Goal: Information Seeking & Learning: Learn about a topic

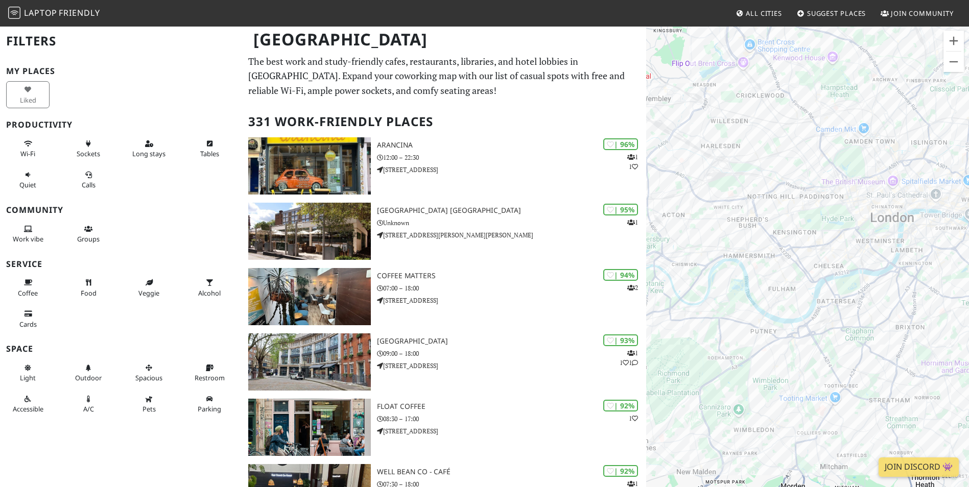
drag, startPoint x: 815, startPoint y: 270, endPoint x: 752, endPoint y: 275, distance: 64.0
click at [752, 275] on div at bounding box center [807, 269] width 323 height 487
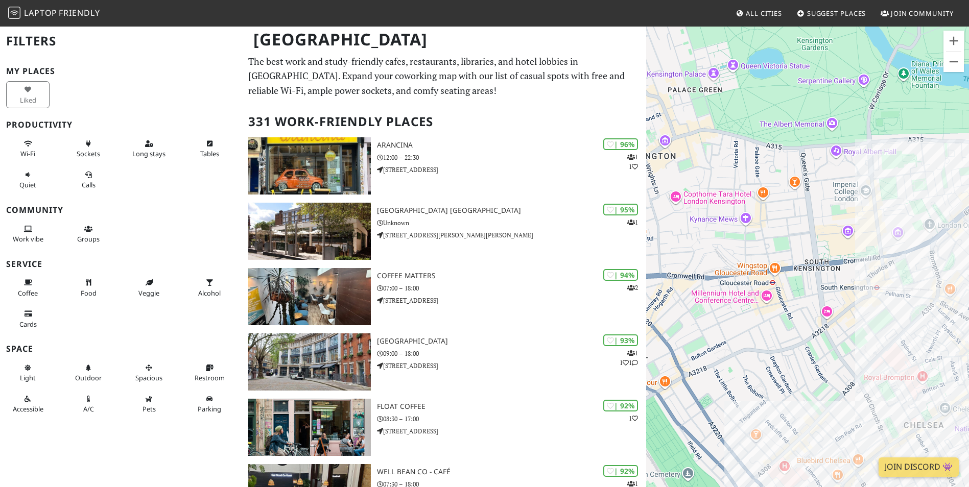
drag, startPoint x: 863, startPoint y: 220, endPoint x: 823, endPoint y: 235, distance: 42.7
click at [823, 235] on div at bounding box center [807, 269] width 323 height 487
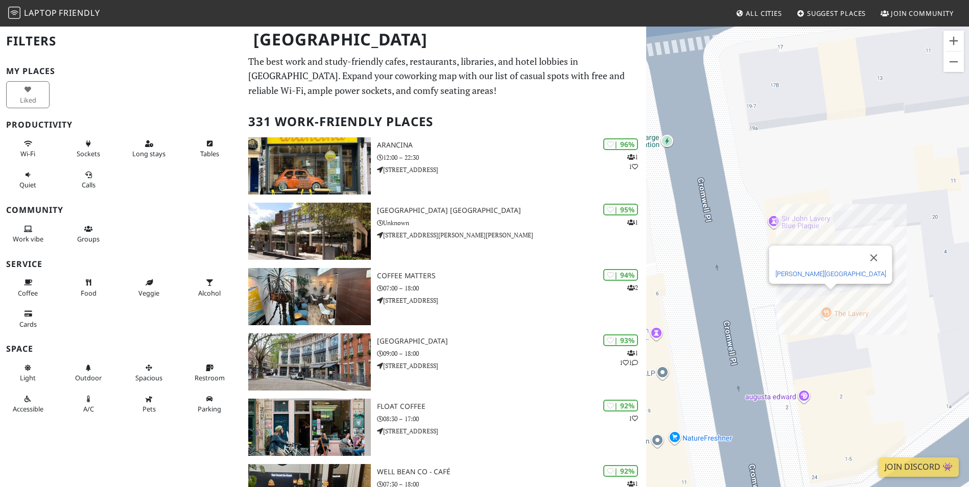
click at [836, 273] on link "[PERSON_NAME][GEOGRAPHIC_DATA]" at bounding box center [830, 274] width 111 height 8
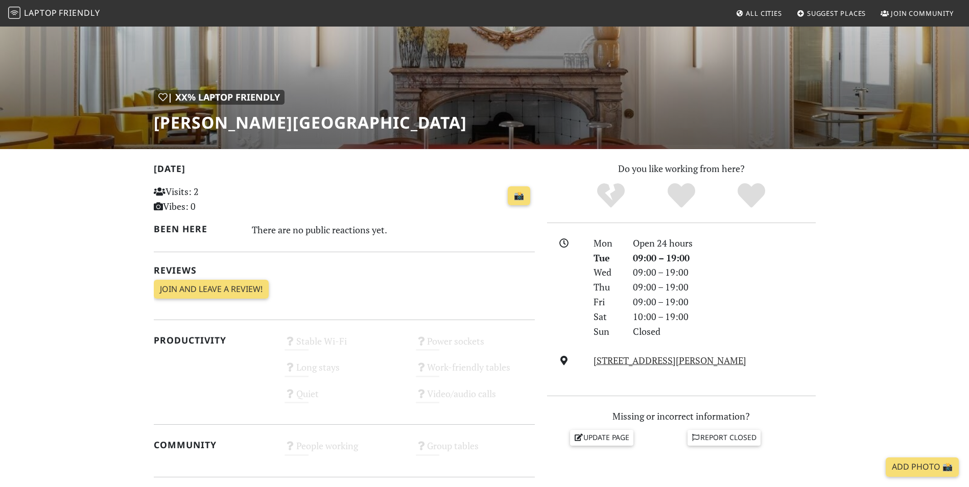
scroll to position [85, 0]
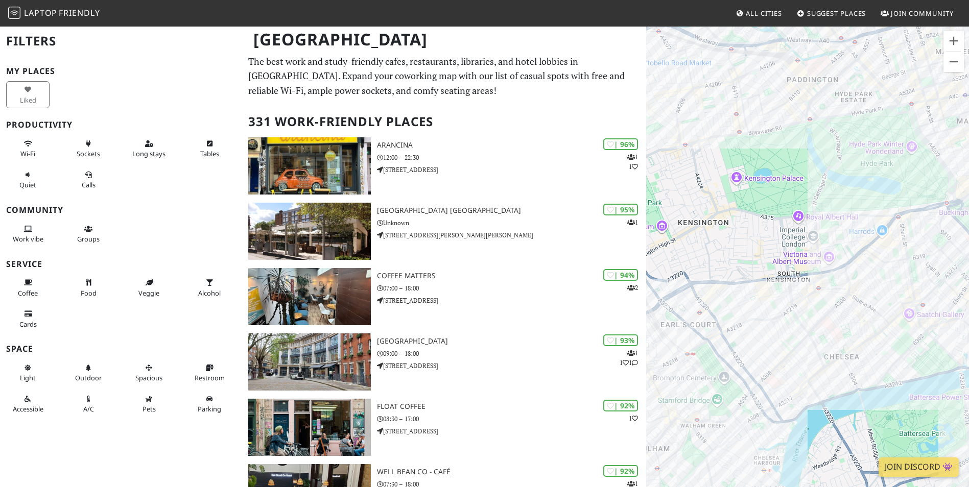
drag, startPoint x: 743, startPoint y: 272, endPoint x: 749, endPoint y: 250, distance: 22.7
click at [749, 250] on div at bounding box center [807, 269] width 323 height 487
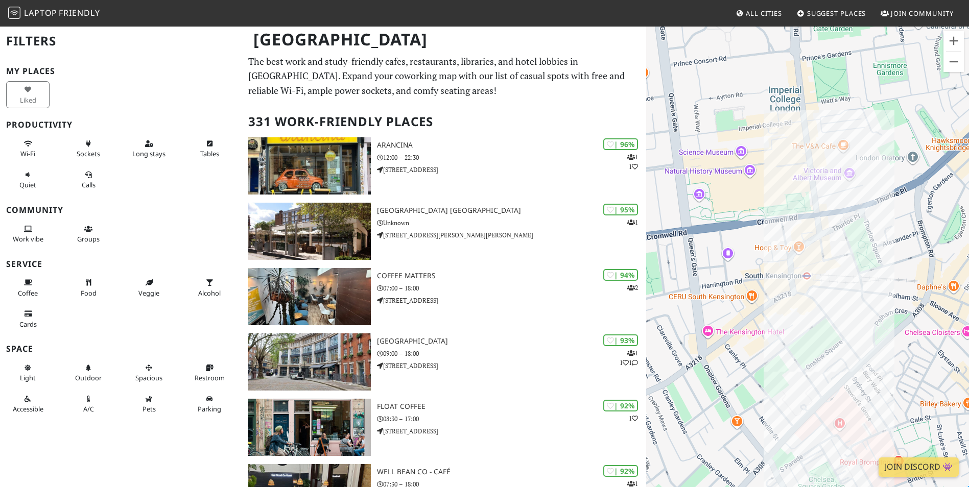
drag, startPoint x: 789, startPoint y: 306, endPoint x: 812, endPoint y: 275, distance: 38.0
click at [812, 275] on div at bounding box center [807, 269] width 323 height 487
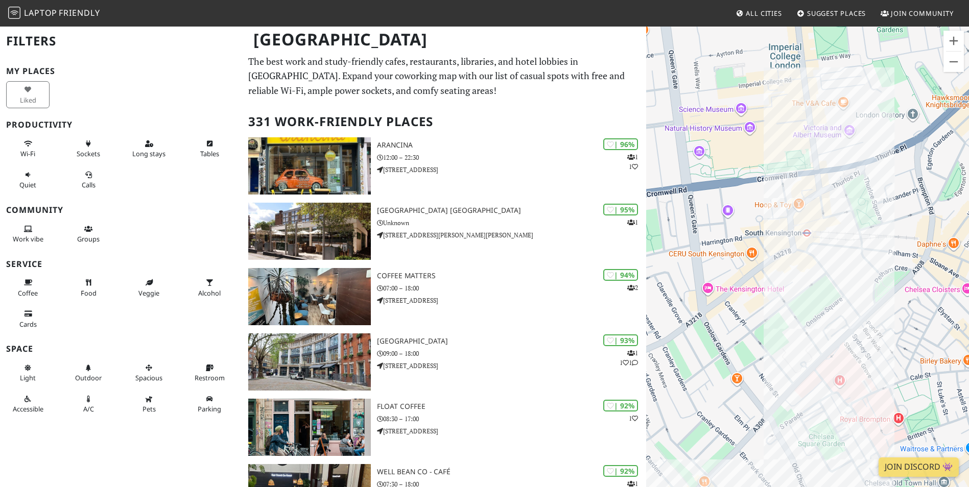
drag, startPoint x: 834, startPoint y: 328, endPoint x: 834, endPoint y: 267, distance: 61.3
click at [834, 267] on div at bounding box center [807, 269] width 323 height 487
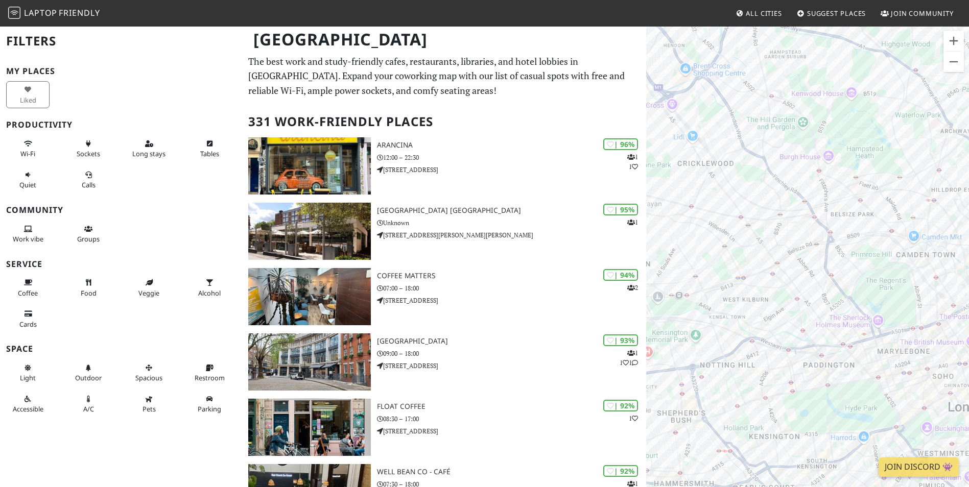
drag, startPoint x: 853, startPoint y: 185, endPoint x: 850, endPoint y: 199, distance: 14.2
click at [850, 199] on div at bounding box center [807, 269] width 323 height 487
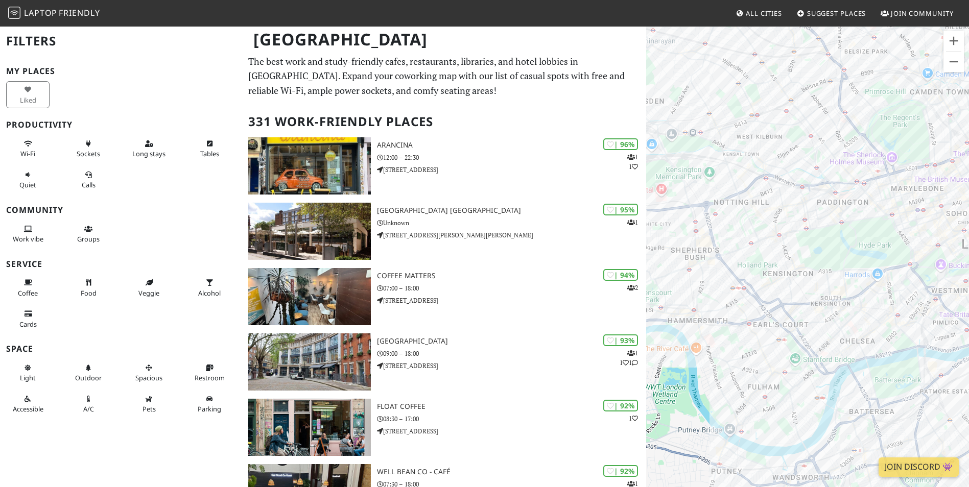
drag, startPoint x: 779, startPoint y: 273, endPoint x: 792, endPoint y: 109, distance: 164.4
click at [792, 109] on div at bounding box center [807, 269] width 323 height 487
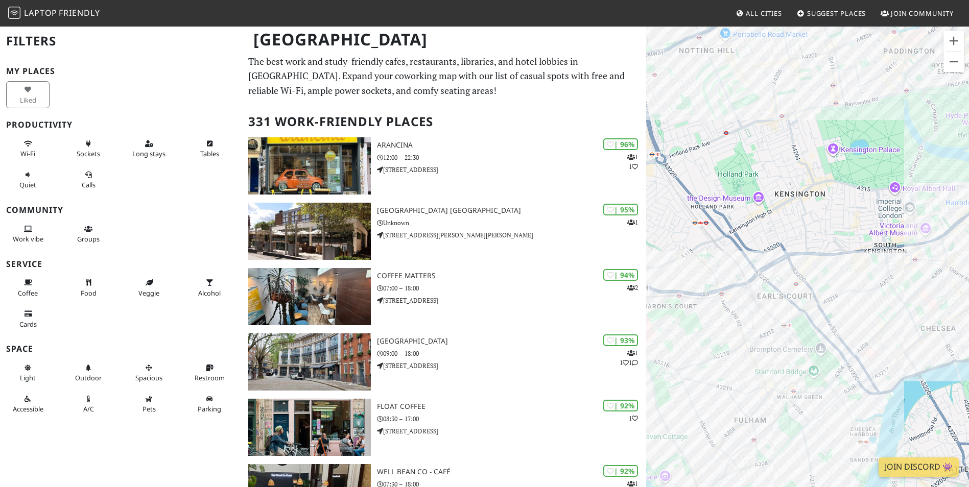
drag, startPoint x: 807, startPoint y: 291, endPoint x: 837, endPoint y: 218, distance: 79.0
click at [837, 218] on div at bounding box center [807, 269] width 323 height 487
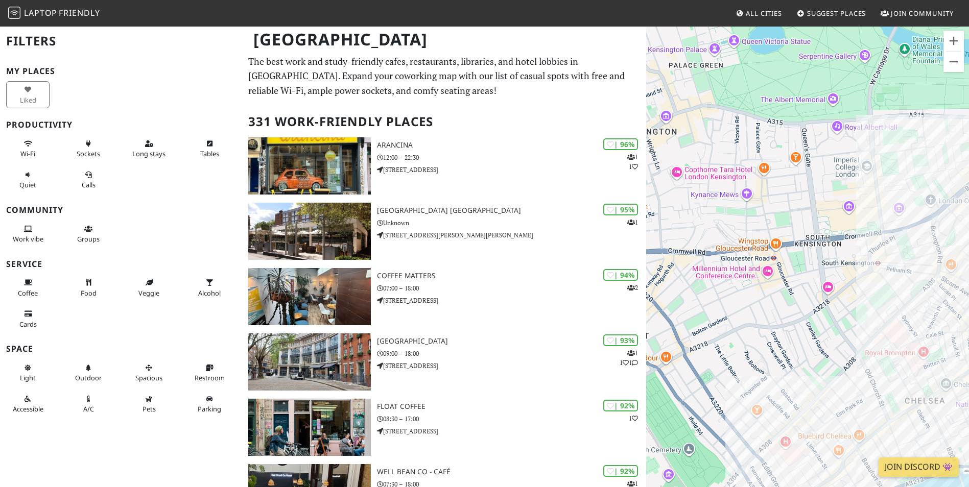
drag, startPoint x: 870, startPoint y: 242, endPoint x: 767, endPoint y: 220, distance: 105.0
click at [767, 220] on div at bounding box center [807, 269] width 323 height 487
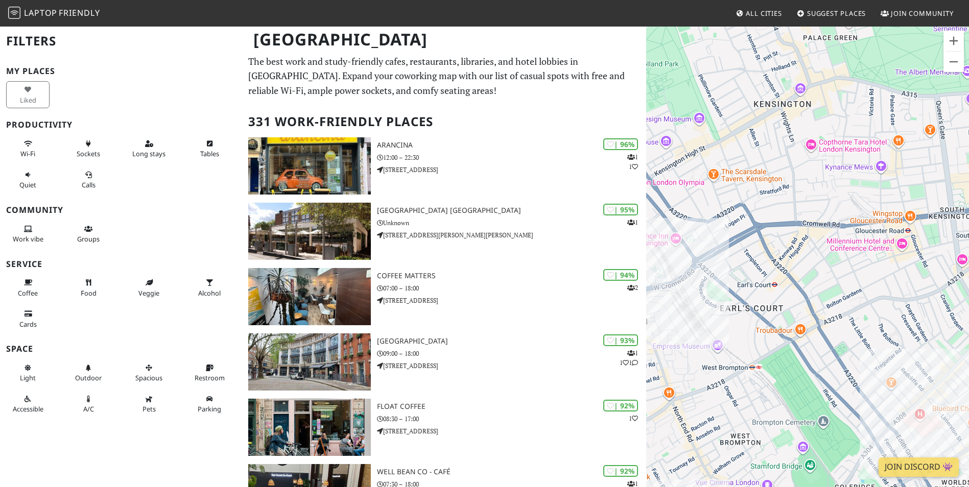
drag, startPoint x: 686, startPoint y: 293, endPoint x: 822, endPoint y: 266, distance: 139.1
click at [822, 266] on div at bounding box center [807, 269] width 323 height 487
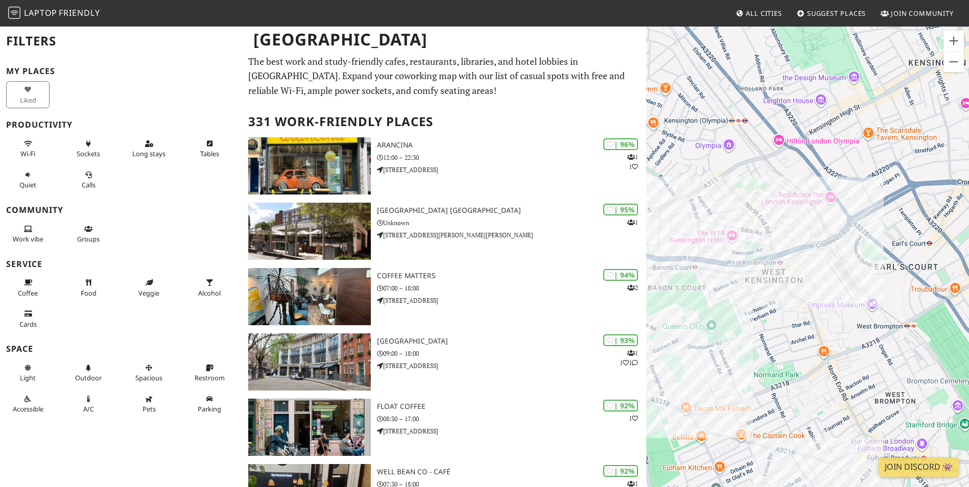
drag, startPoint x: 726, startPoint y: 278, endPoint x: 883, endPoint y: 235, distance: 163.0
click at [883, 235] on div at bounding box center [807, 269] width 323 height 487
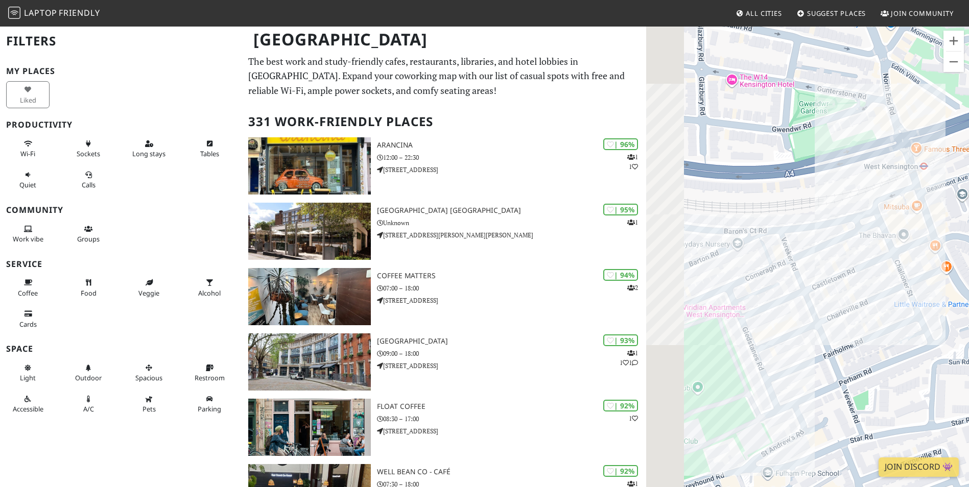
drag, startPoint x: 714, startPoint y: 282, endPoint x: 850, endPoint y: 258, distance: 137.9
click at [850, 258] on div at bounding box center [807, 269] width 323 height 487
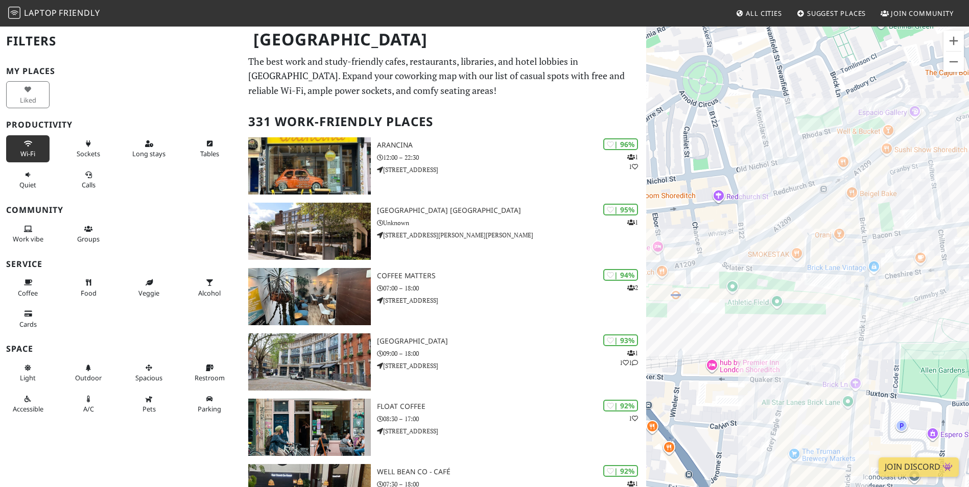
click at [31, 153] on span "Wi-Fi" at bounding box center [27, 153] width 15 height 9
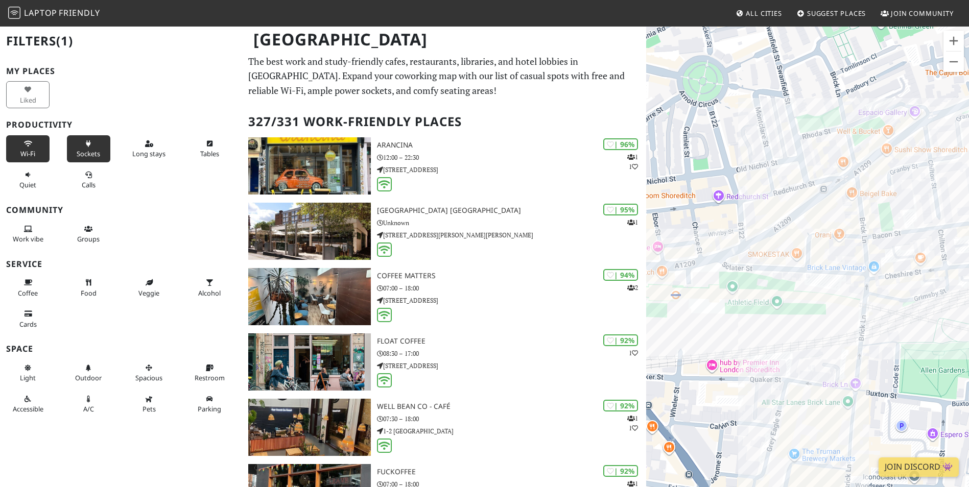
click at [84, 152] on span "Sockets" at bounding box center [88, 153] width 23 height 9
click at [198, 148] on button "Tables" at bounding box center [209, 148] width 43 height 27
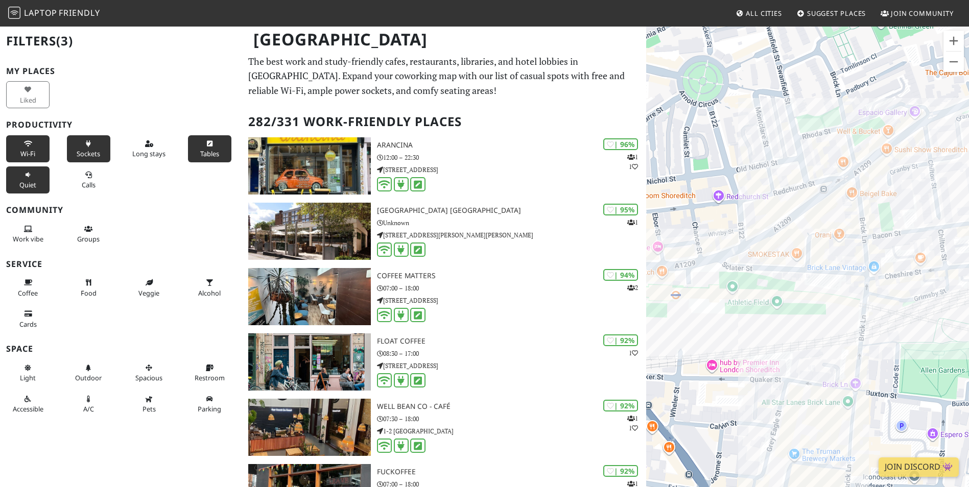
click at [31, 180] on button "Quiet" at bounding box center [27, 179] width 43 height 27
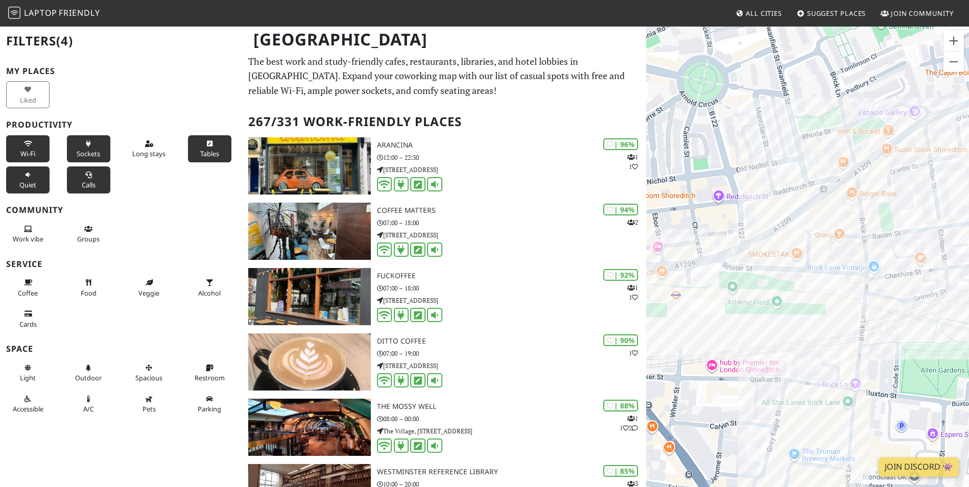
click at [86, 176] on icon at bounding box center [88, 175] width 8 height 7
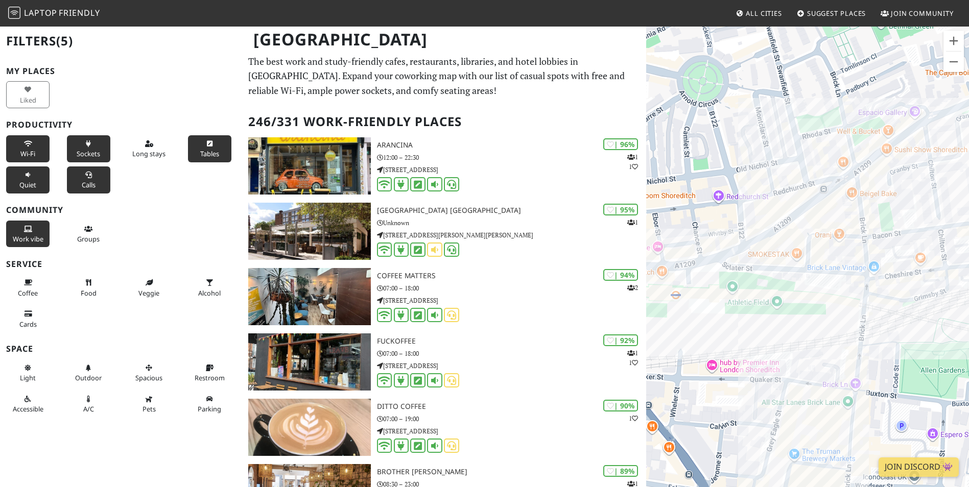
click at [25, 227] on icon at bounding box center [28, 229] width 8 height 7
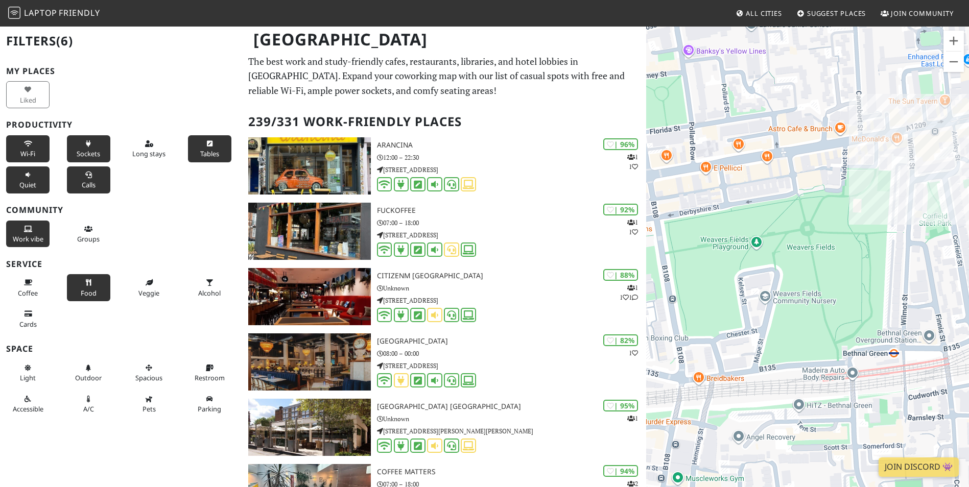
click at [91, 287] on button "Food" at bounding box center [88, 287] width 43 height 27
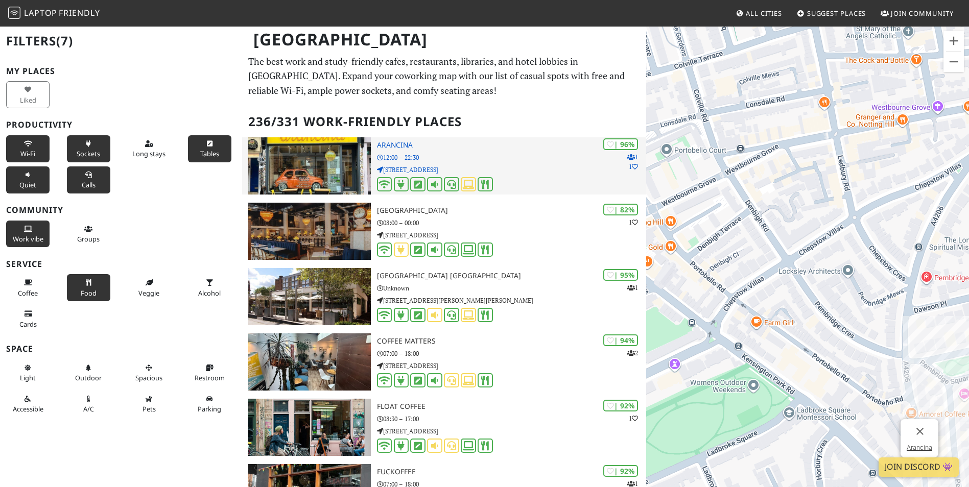
click at [352, 164] on img at bounding box center [309, 165] width 122 height 57
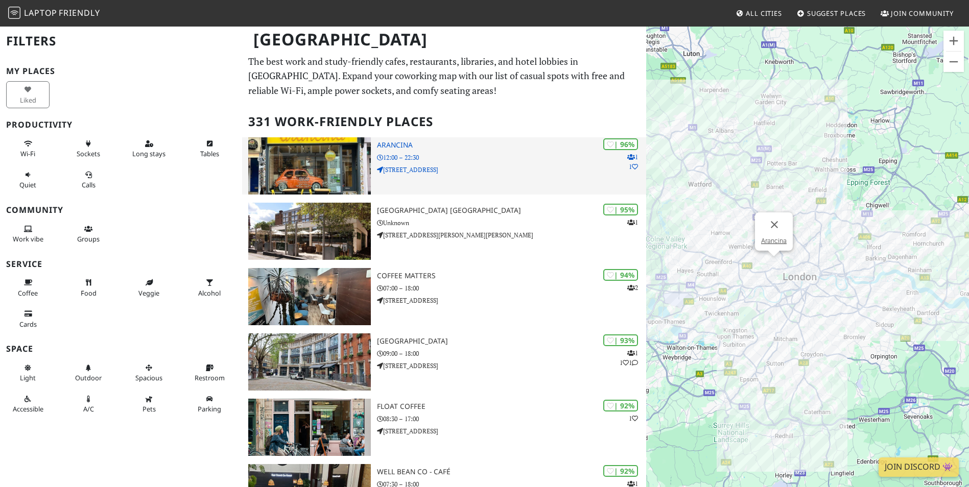
click at [481, 168] on p "[STREET_ADDRESS]" at bounding box center [511, 170] width 269 height 10
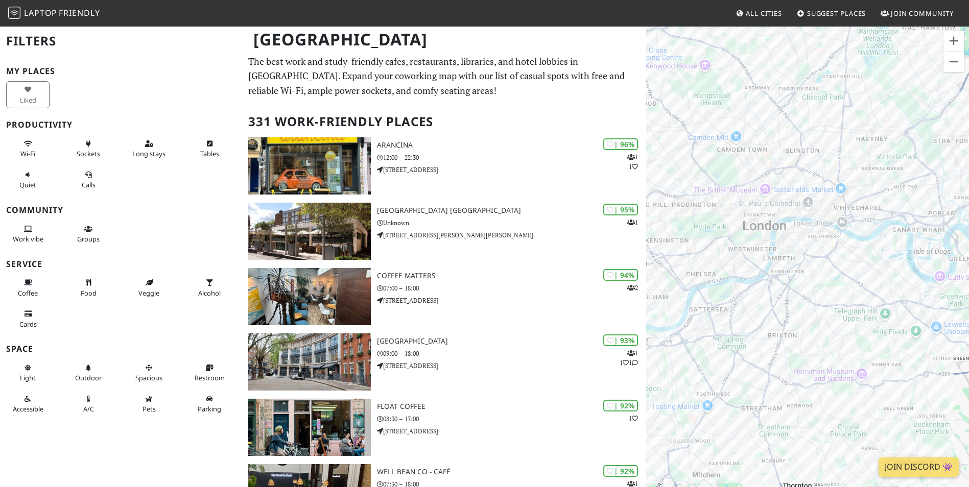
drag, startPoint x: 699, startPoint y: 209, endPoint x: 787, endPoint y: 216, distance: 88.1
click at [787, 216] on div at bounding box center [807, 269] width 323 height 487
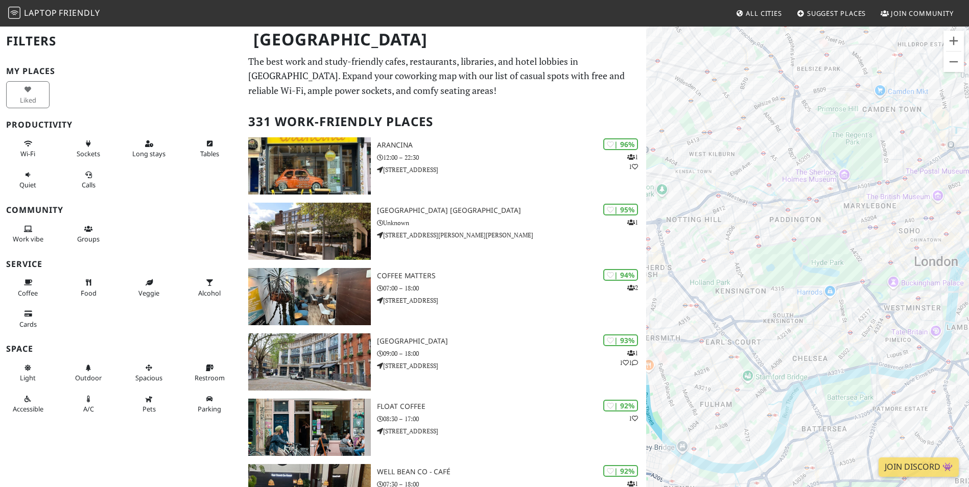
drag, startPoint x: 714, startPoint y: 283, endPoint x: 741, endPoint y: 282, distance: 27.6
click at [741, 282] on div at bounding box center [807, 269] width 323 height 487
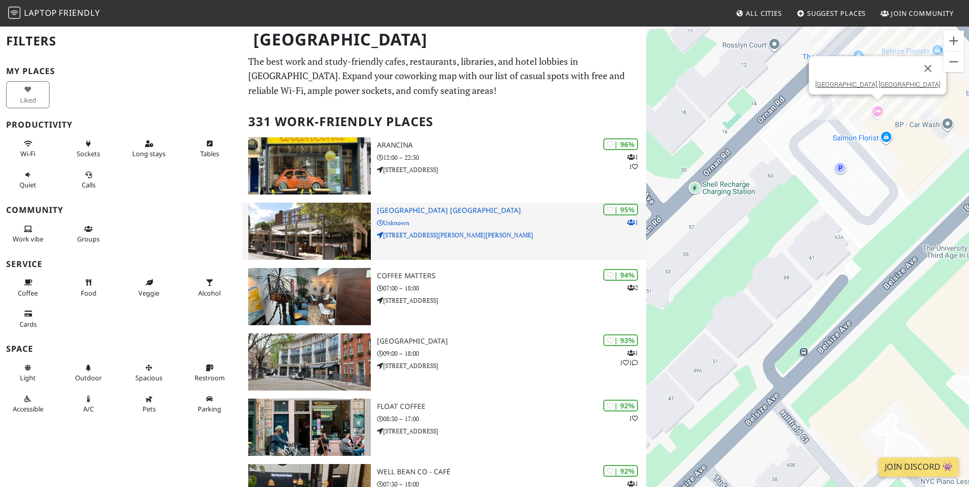
click at [513, 238] on p "[STREET_ADDRESS][PERSON_NAME][PERSON_NAME]" at bounding box center [511, 235] width 269 height 10
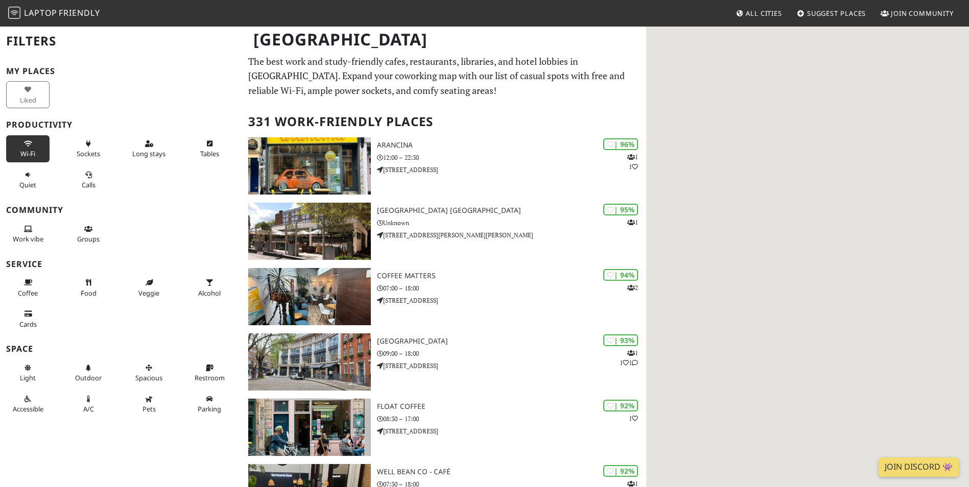
click at [21, 148] on button "Wi-Fi" at bounding box center [27, 148] width 43 height 27
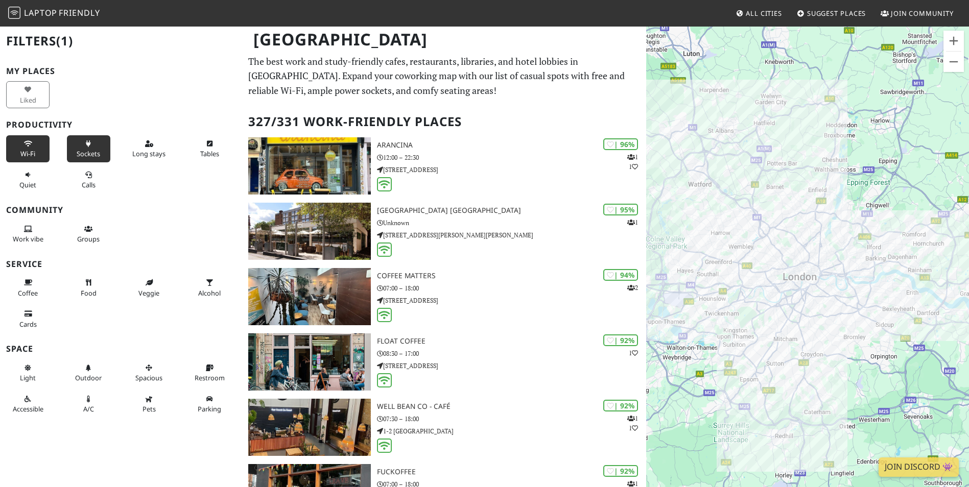
click at [87, 152] on span "Sockets" at bounding box center [88, 153] width 23 height 9
click at [148, 150] on span "Long stays" at bounding box center [148, 153] width 33 height 9
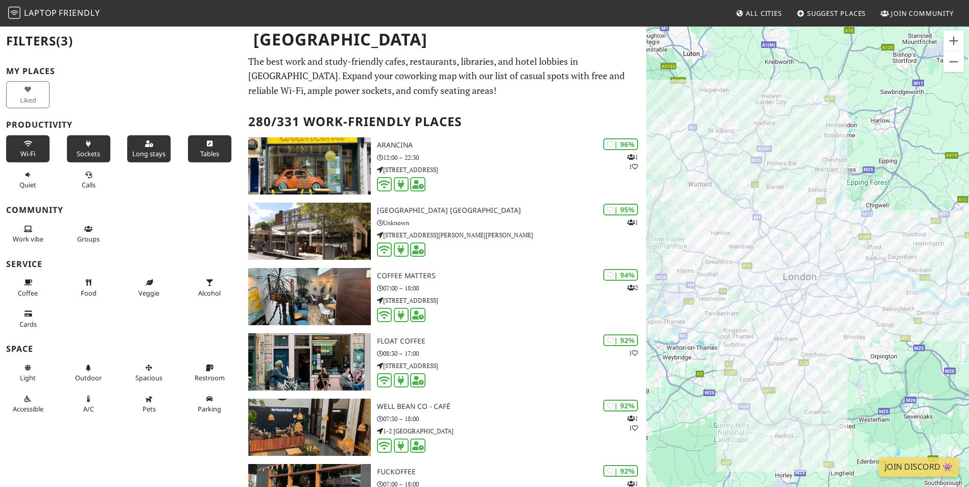
click at [206, 151] on span "Tables" at bounding box center [209, 153] width 19 height 9
click at [22, 180] on button "Quiet" at bounding box center [27, 179] width 43 height 27
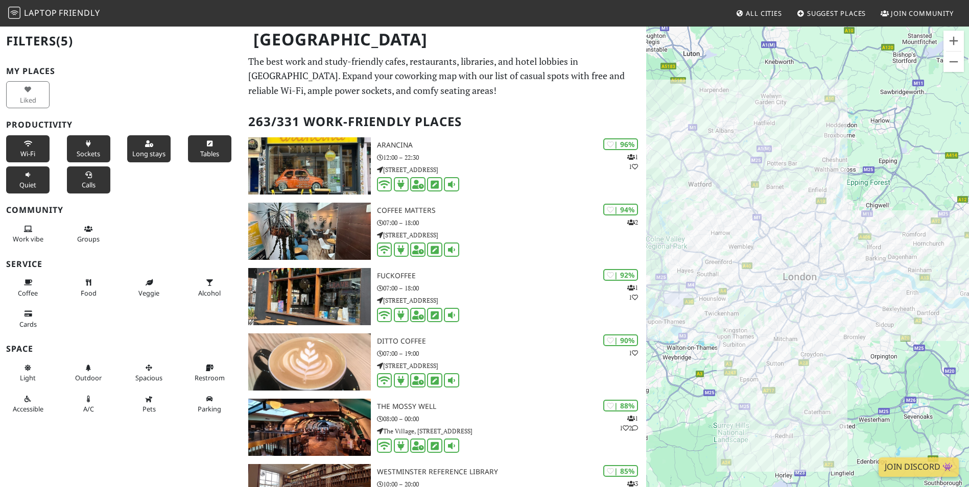
click at [89, 178] on button "Calls" at bounding box center [88, 179] width 43 height 27
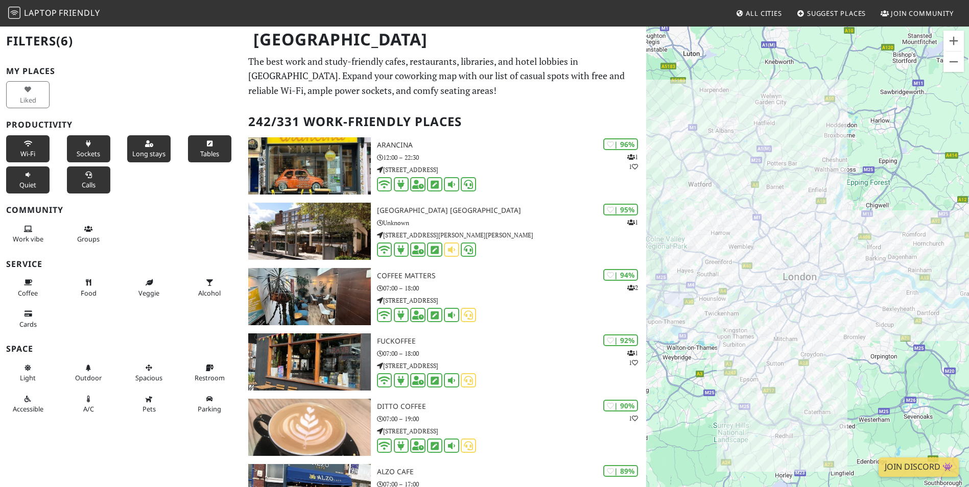
click at [89, 178] on button "Calls" at bounding box center [88, 179] width 43 height 27
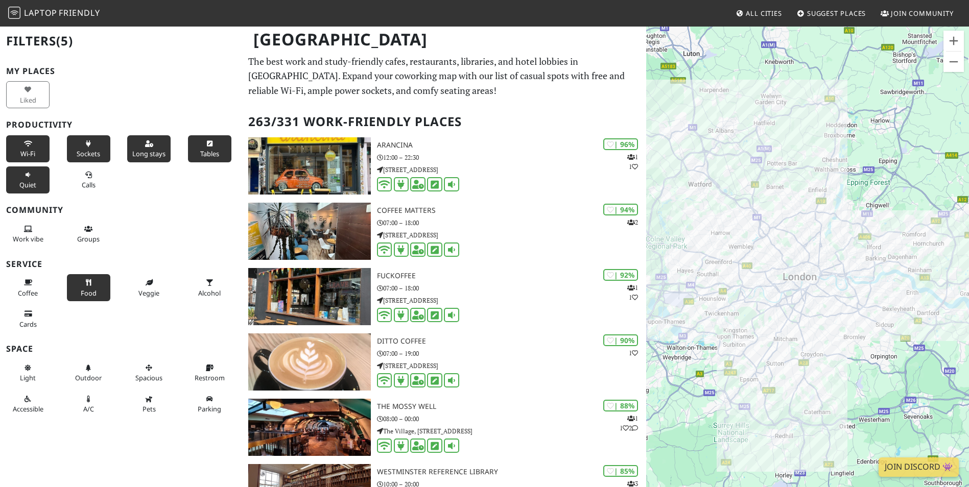
click at [87, 286] on button "Food" at bounding box center [88, 287] width 43 height 27
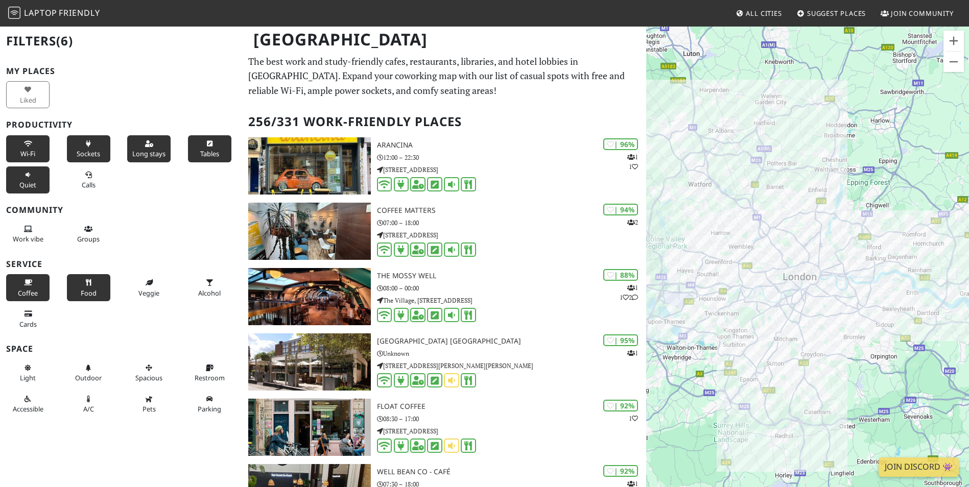
click at [29, 290] on span "Coffee" at bounding box center [28, 292] width 20 height 9
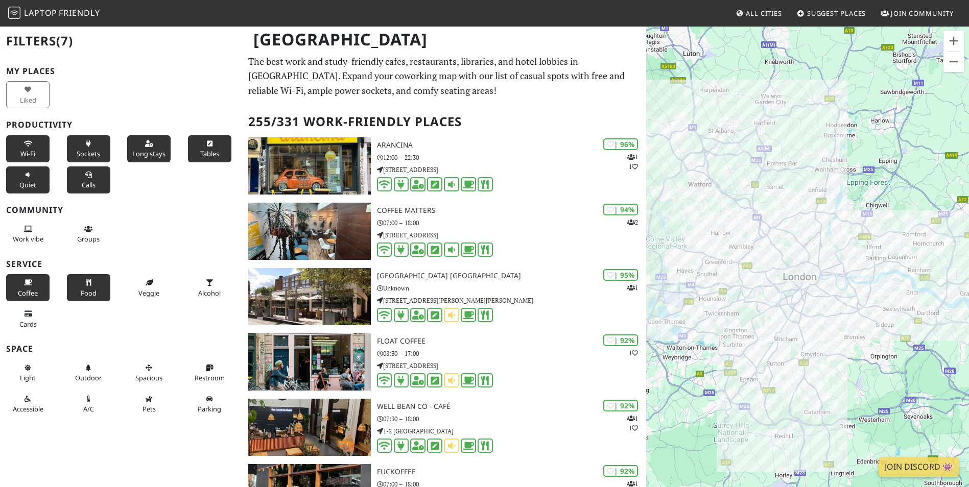
click at [88, 179] on button "Calls" at bounding box center [88, 179] width 43 height 27
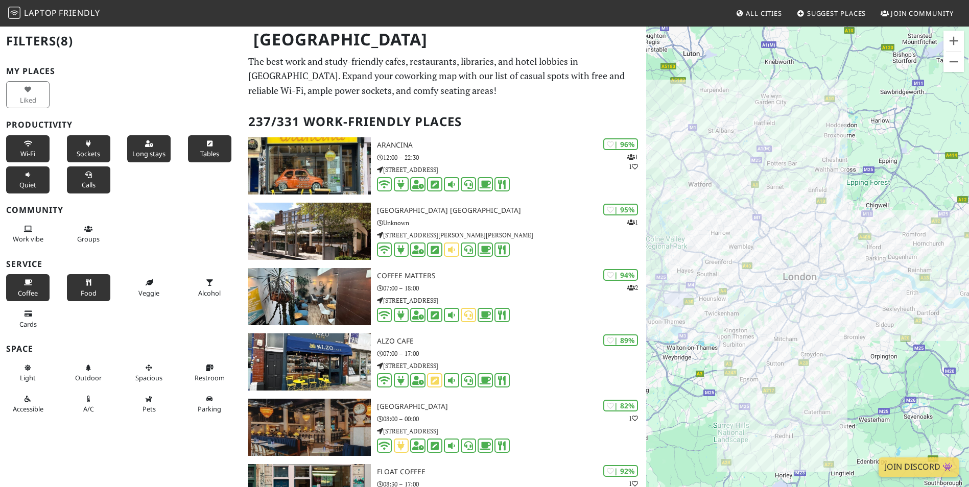
click at [88, 179] on button "Calls" at bounding box center [88, 179] width 43 height 27
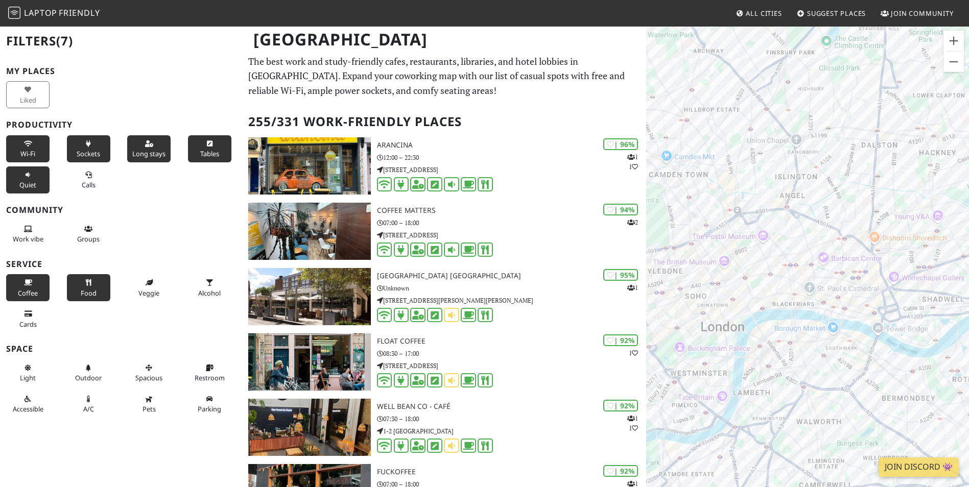
drag, startPoint x: 900, startPoint y: 314, endPoint x: 887, endPoint y: 163, distance: 151.2
click at [887, 163] on div at bounding box center [807, 269] width 323 height 487
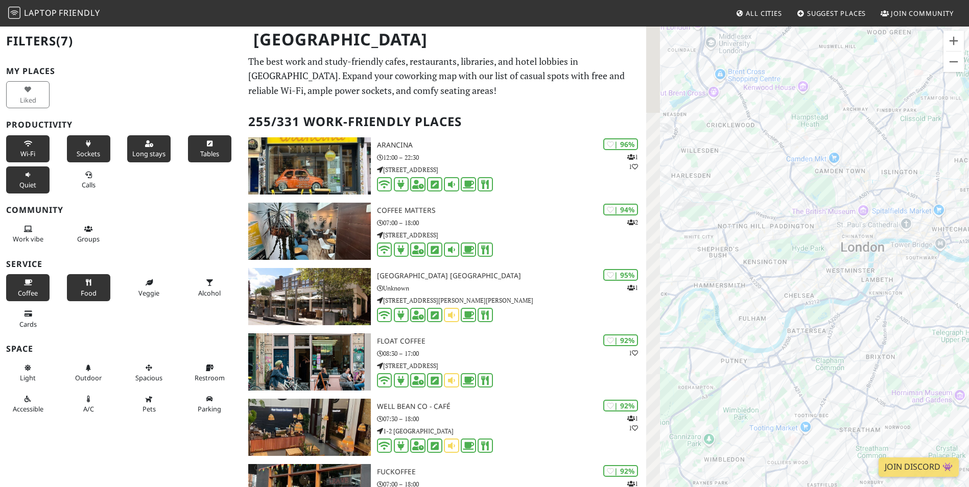
drag, startPoint x: 714, startPoint y: 306, endPoint x: 791, endPoint y: 272, distance: 83.9
click at [791, 272] on div at bounding box center [807, 269] width 323 height 487
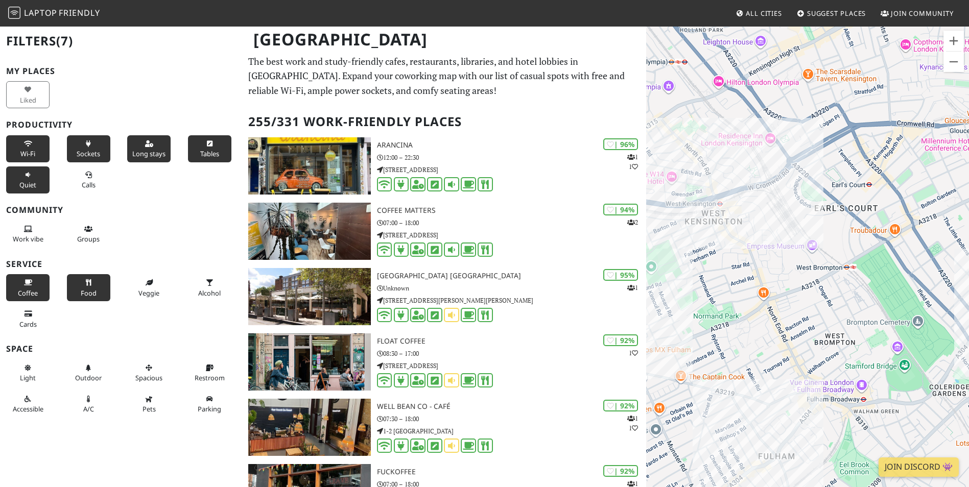
drag, startPoint x: 777, startPoint y: 315, endPoint x: 801, endPoint y: 225, distance: 93.5
click at [801, 225] on div at bounding box center [807, 269] width 323 height 487
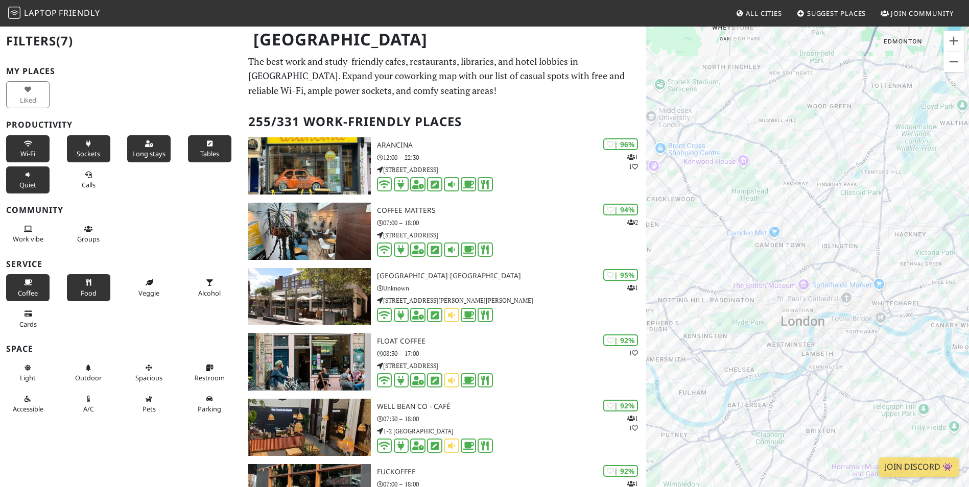
drag, startPoint x: 807, startPoint y: 268, endPoint x: 745, endPoint y: 240, distance: 67.7
click at [745, 240] on div at bounding box center [807, 269] width 323 height 487
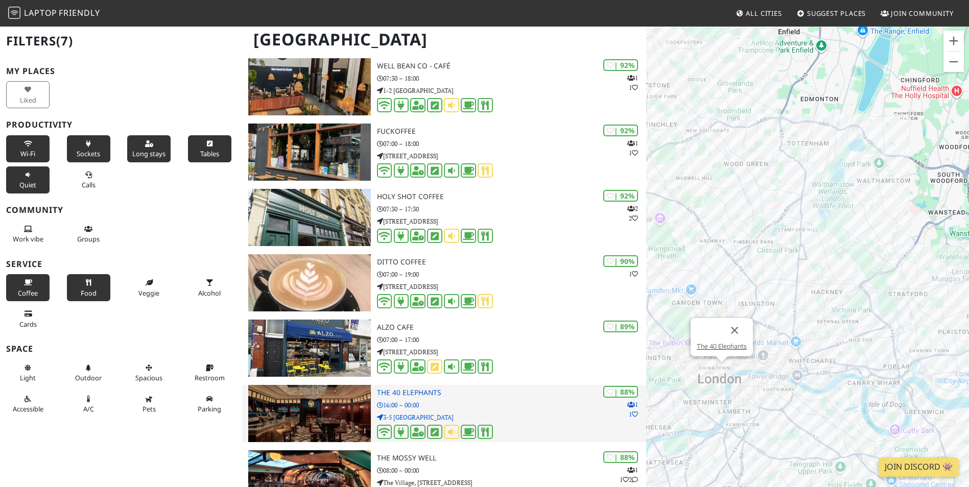
scroll to position [425, 0]
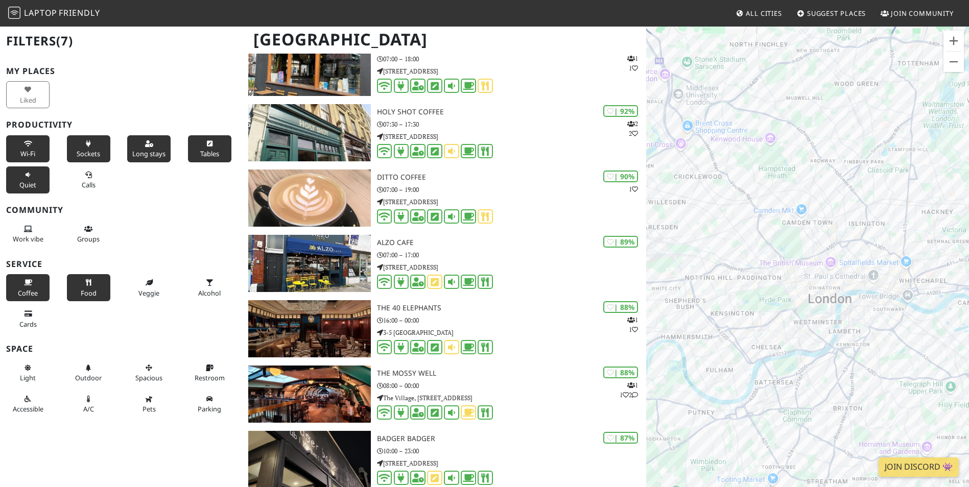
drag, startPoint x: 714, startPoint y: 402, endPoint x: 819, endPoint y: 318, distance: 135.1
click at [819, 318] on div at bounding box center [807, 269] width 323 height 487
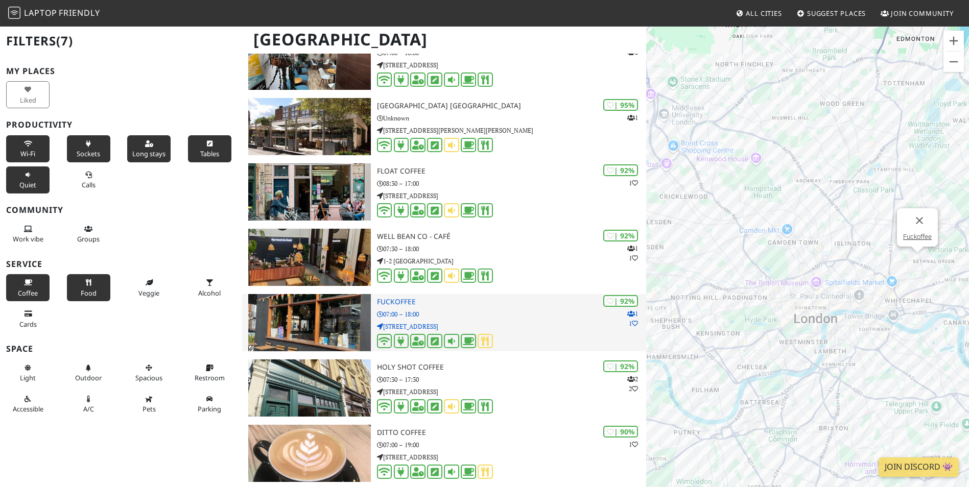
scroll to position [0, 0]
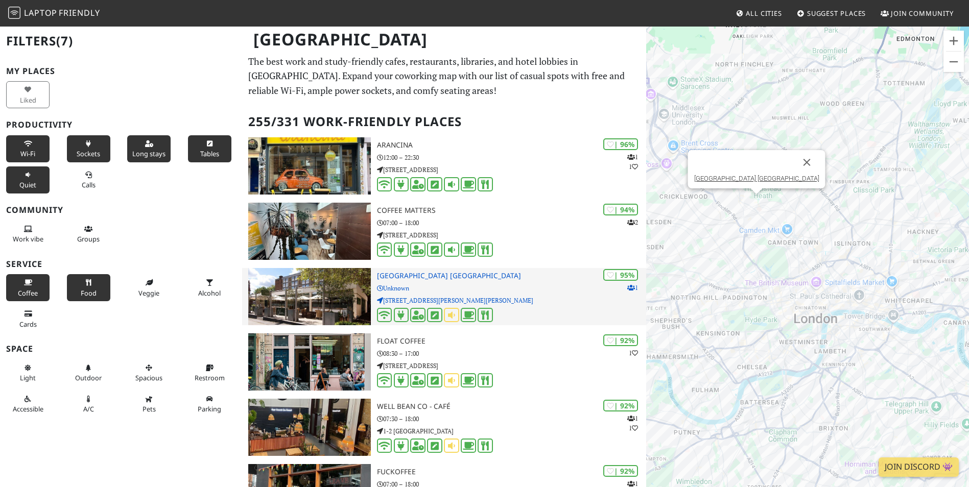
click at [316, 300] on img at bounding box center [309, 296] width 122 height 57
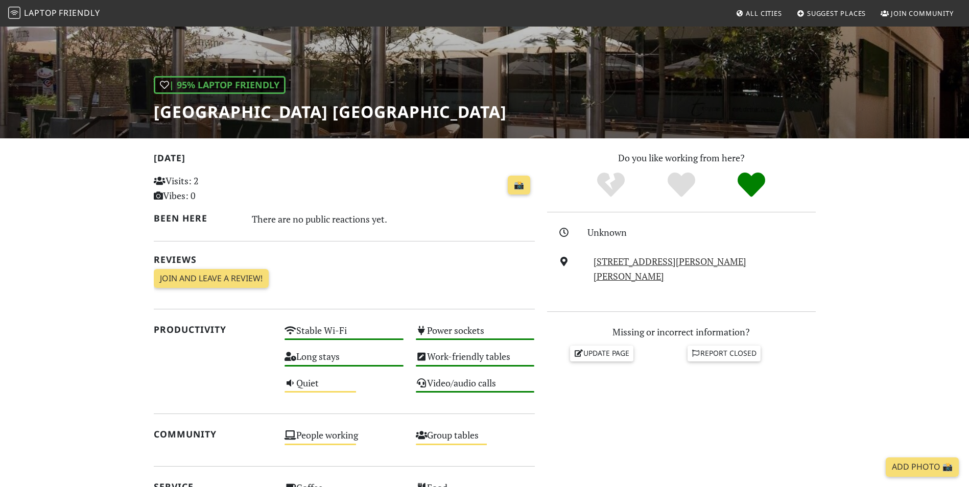
scroll to position [170, 0]
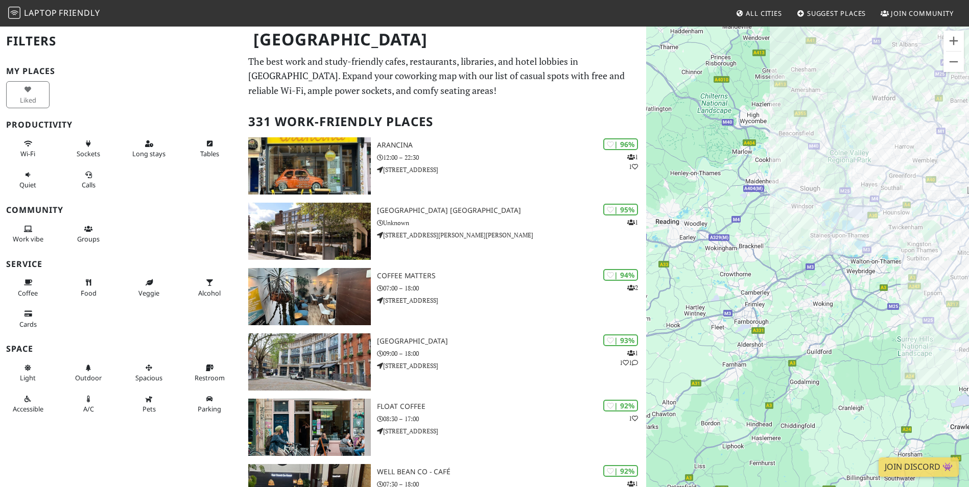
drag, startPoint x: 721, startPoint y: 356, endPoint x: 909, endPoint y: 270, distance: 206.3
click at [909, 270] on div at bounding box center [807, 269] width 323 height 487
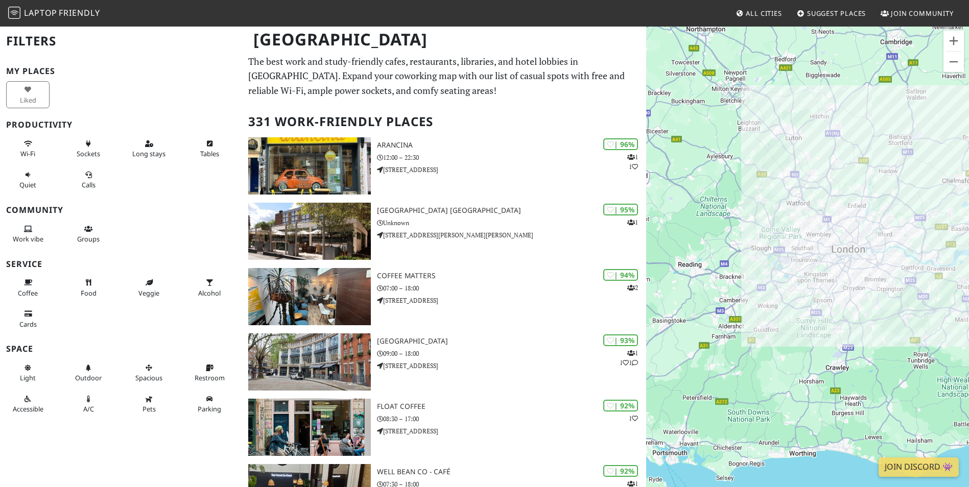
drag, startPoint x: 817, startPoint y: 294, endPoint x: 751, endPoint y: 319, distance: 71.1
click at [751, 319] on div at bounding box center [807, 269] width 323 height 487
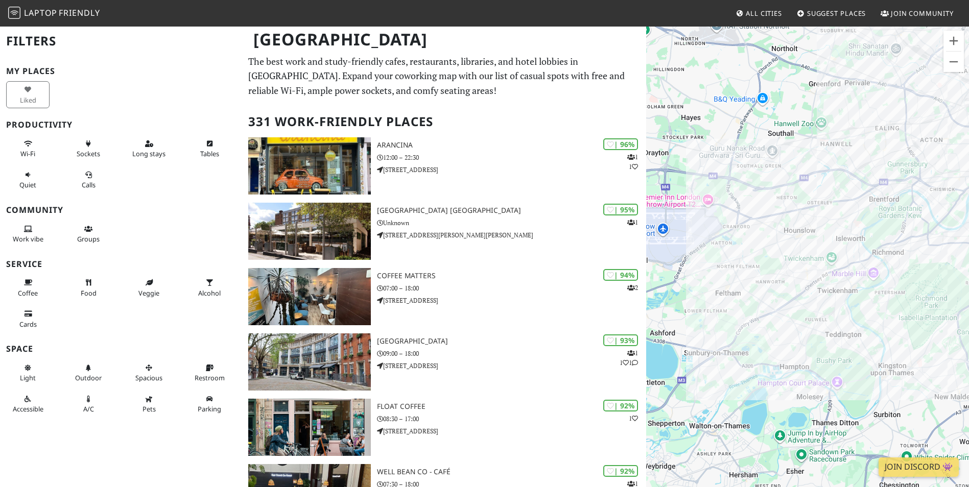
drag, startPoint x: 808, startPoint y: 236, endPoint x: 788, endPoint y: 247, distance: 22.8
click at [788, 247] on div at bounding box center [807, 269] width 323 height 487
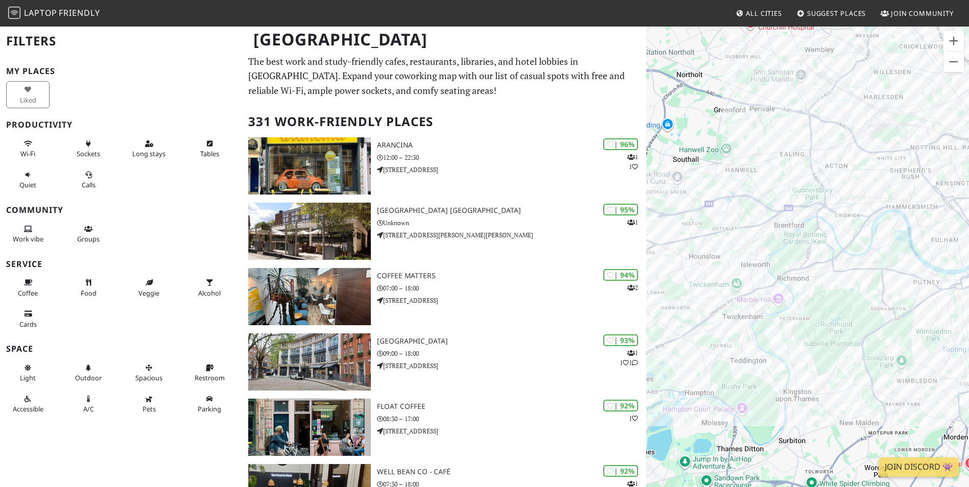
drag, startPoint x: 841, startPoint y: 224, endPoint x: 744, endPoint y: 251, distance: 101.2
click at [744, 251] on div at bounding box center [807, 269] width 323 height 487
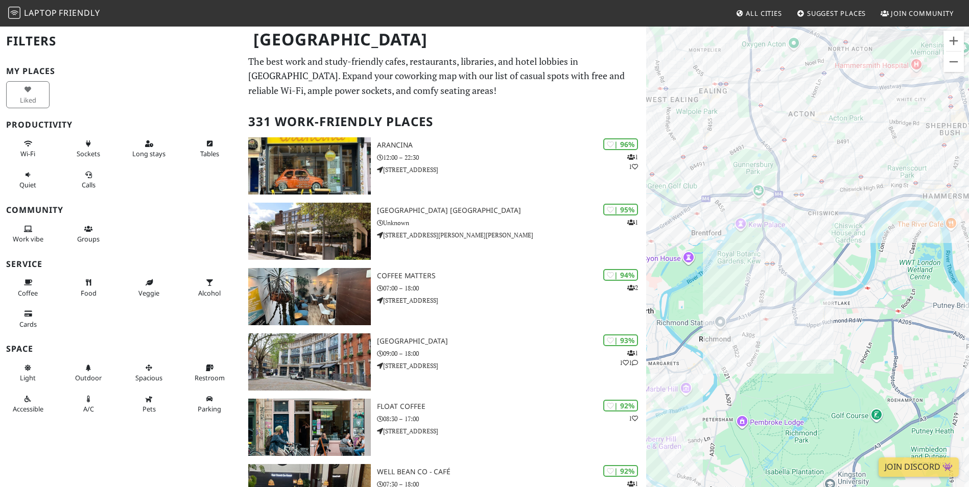
drag, startPoint x: 816, startPoint y: 261, endPoint x: 765, endPoint y: 276, distance: 52.8
click at [765, 276] on div at bounding box center [807, 269] width 323 height 487
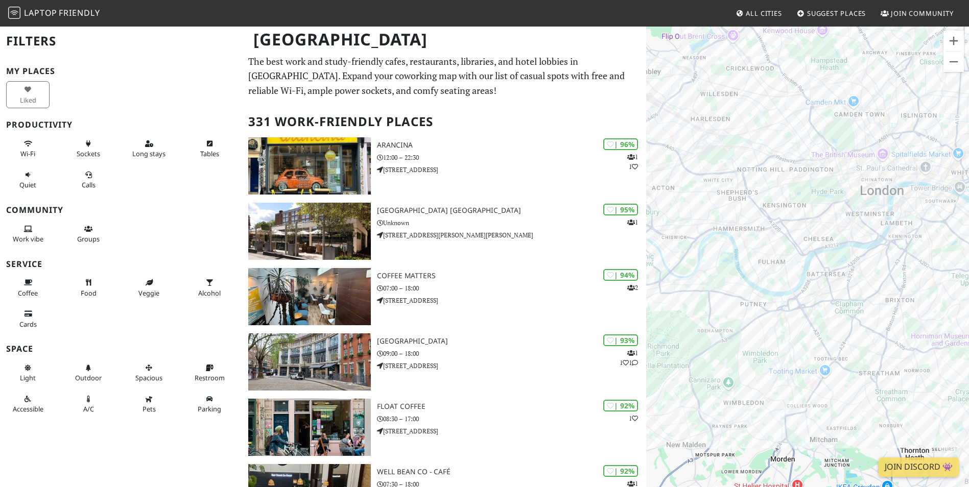
drag, startPoint x: 876, startPoint y: 220, endPoint x: 705, endPoint y: 262, distance: 176.7
click at [705, 262] on div at bounding box center [807, 269] width 323 height 487
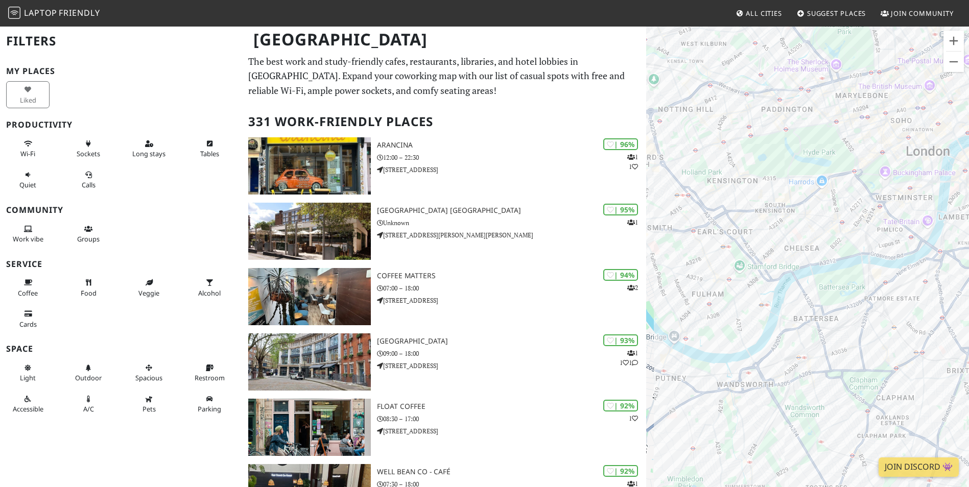
drag, startPoint x: 713, startPoint y: 208, endPoint x: 742, endPoint y: 203, distance: 29.5
click at [742, 203] on div at bounding box center [807, 269] width 323 height 487
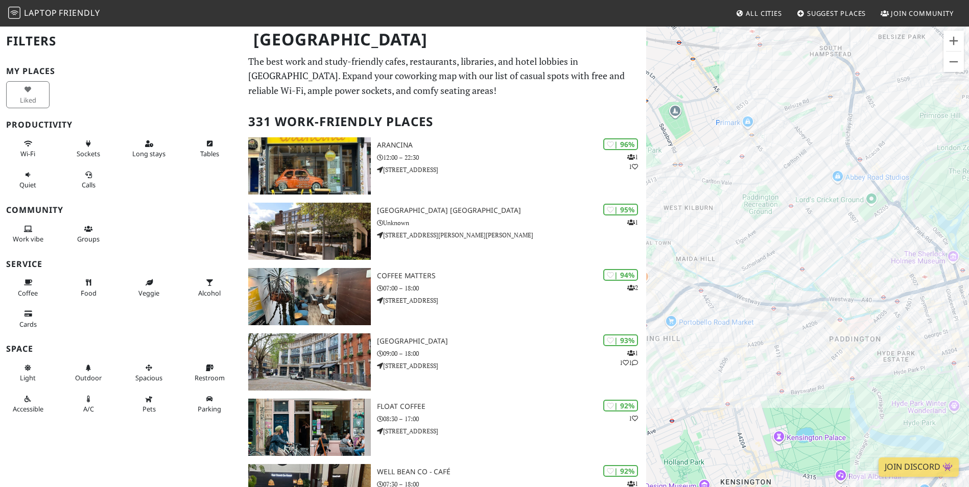
drag, startPoint x: 724, startPoint y: 341, endPoint x: 749, endPoint y: 215, distance: 127.6
click at [749, 215] on div at bounding box center [807, 269] width 323 height 487
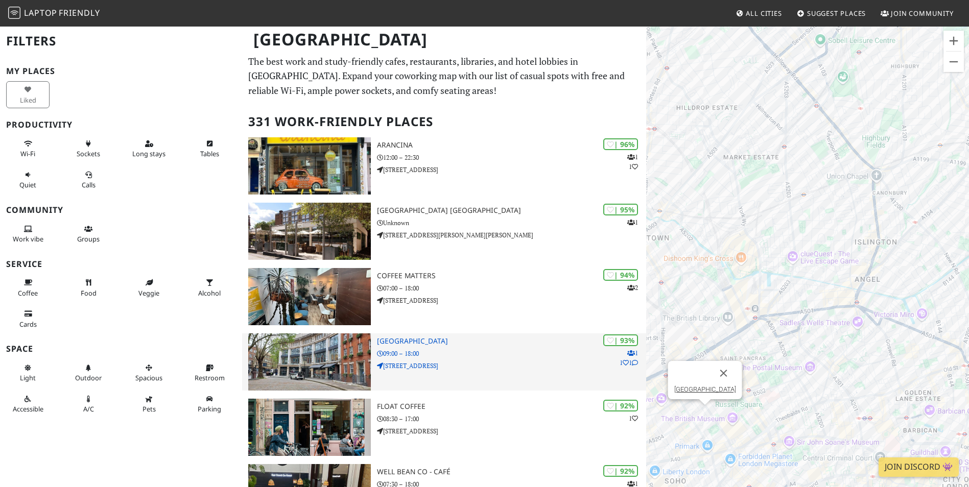
click at [430, 341] on h3 "[GEOGRAPHIC_DATA]" at bounding box center [511, 341] width 269 height 9
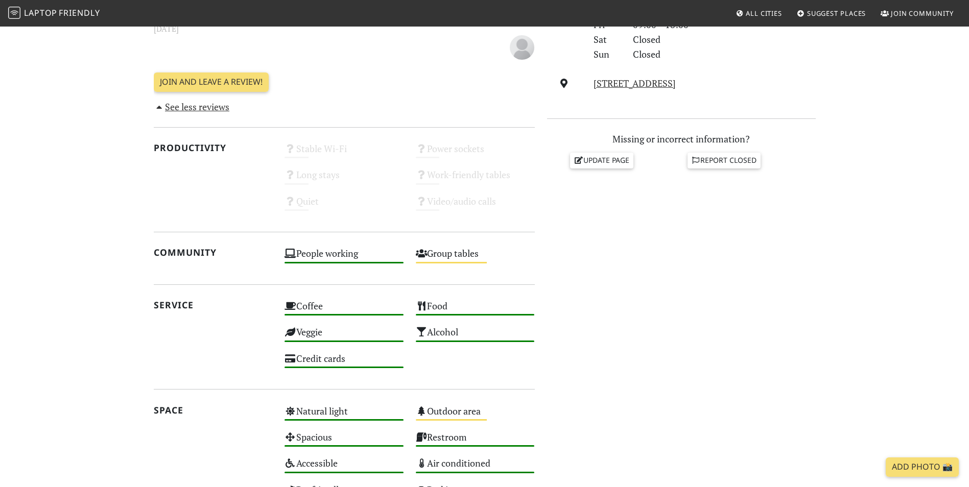
scroll to position [111, 0]
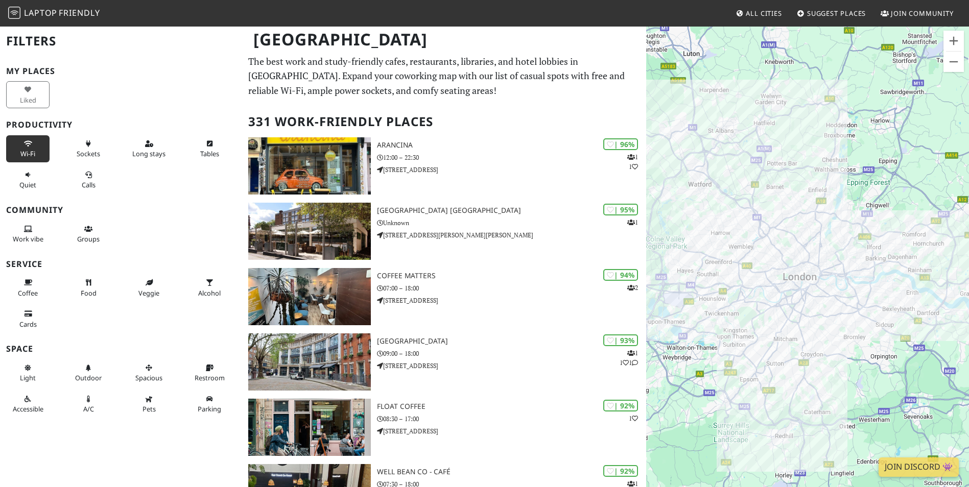
click at [21, 146] on button "Wi-Fi" at bounding box center [27, 148] width 43 height 27
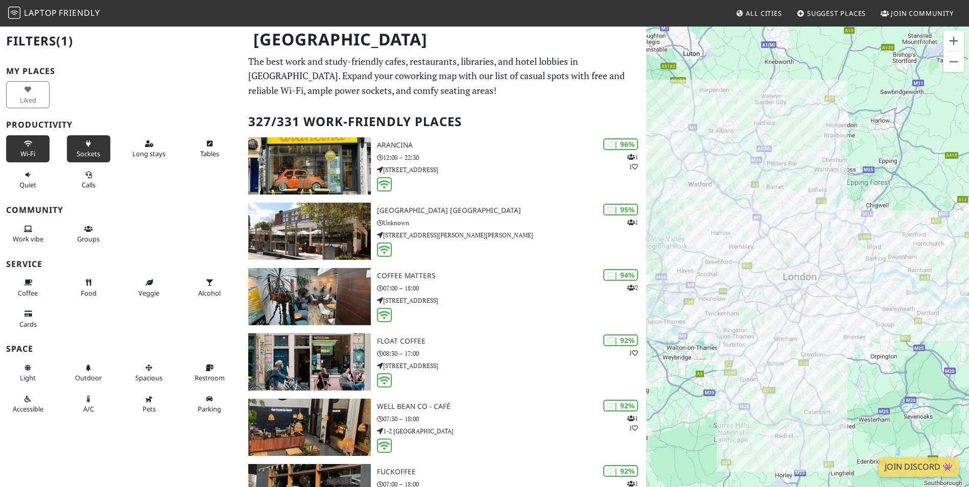
click at [85, 147] on icon at bounding box center [88, 144] width 8 height 7
click at [153, 147] on button "Long stays" at bounding box center [148, 148] width 43 height 27
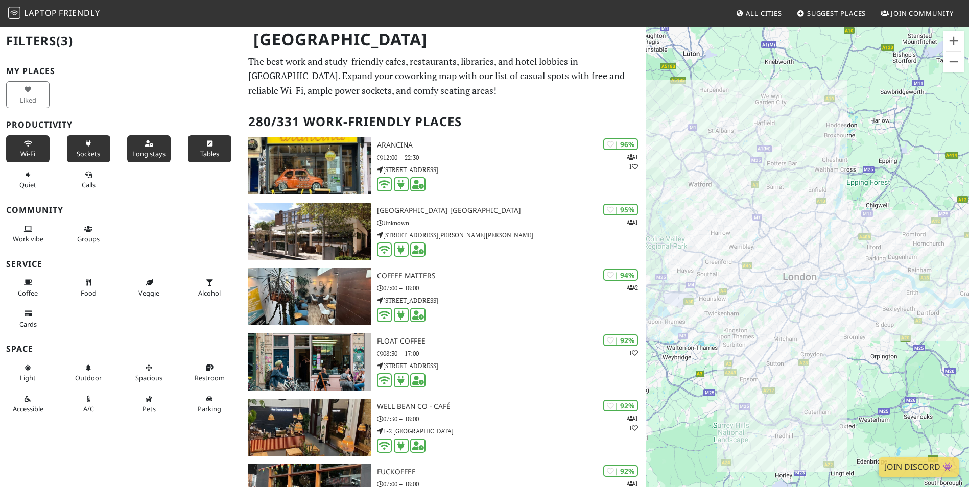
click at [200, 148] on button "Tables" at bounding box center [209, 148] width 43 height 27
click at [31, 183] on span "Quiet" at bounding box center [27, 184] width 17 height 9
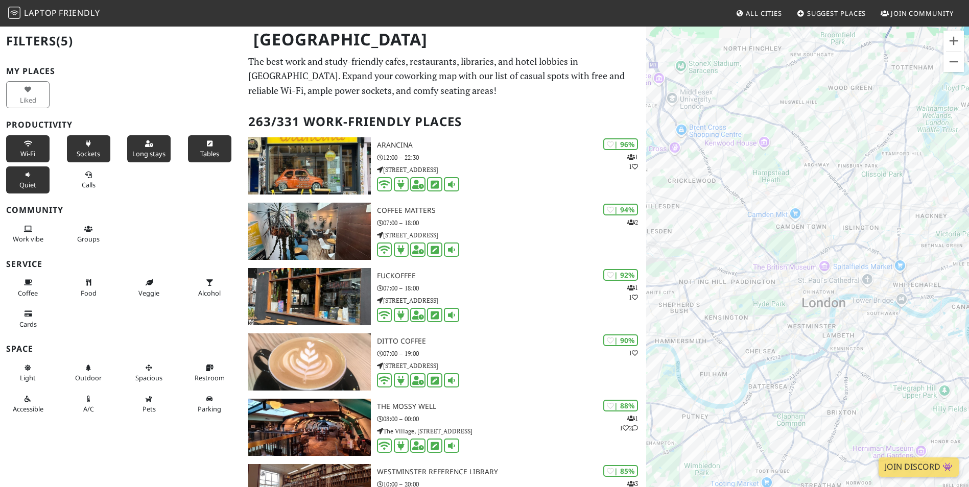
drag, startPoint x: 771, startPoint y: 298, endPoint x: 799, endPoint y: 195, distance: 106.3
click at [799, 195] on div at bounding box center [807, 269] width 323 height 487
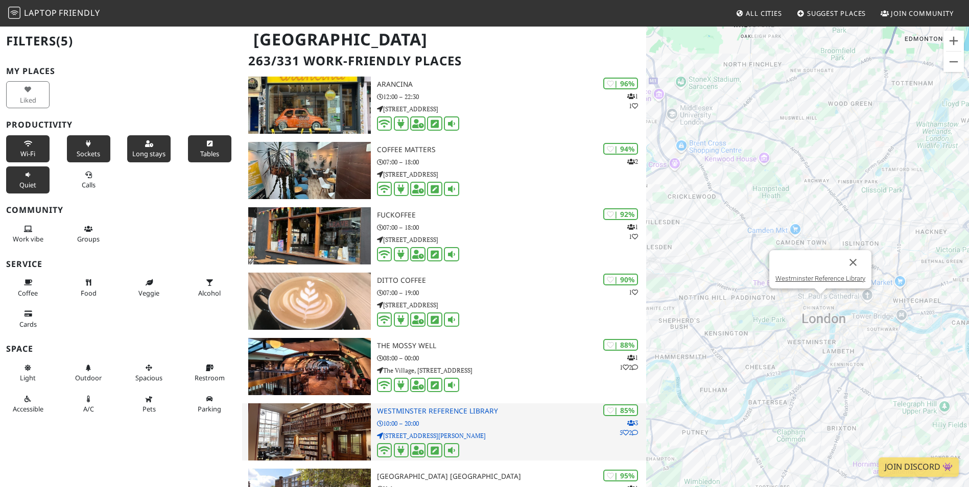
scroll to position [85, 0]
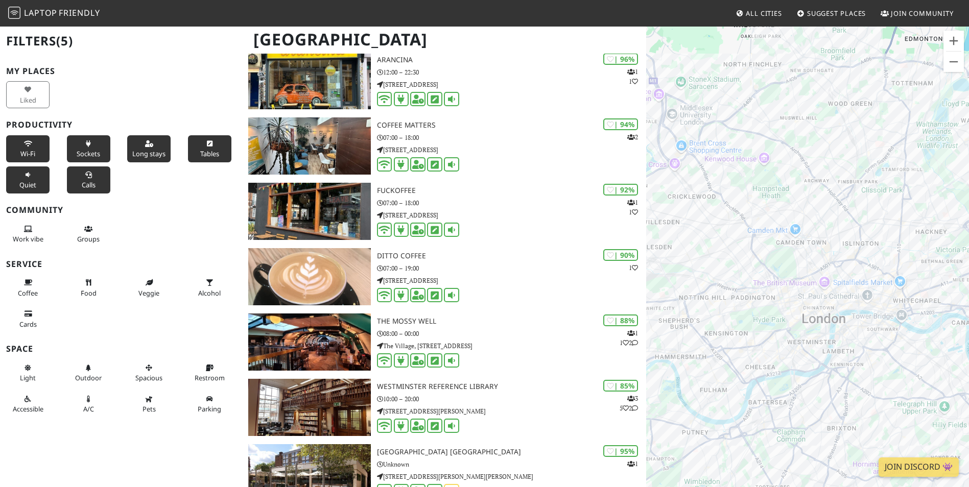
click at [90, 175] on button "Calls" at bounding box center [88, 179] width 43 height 27
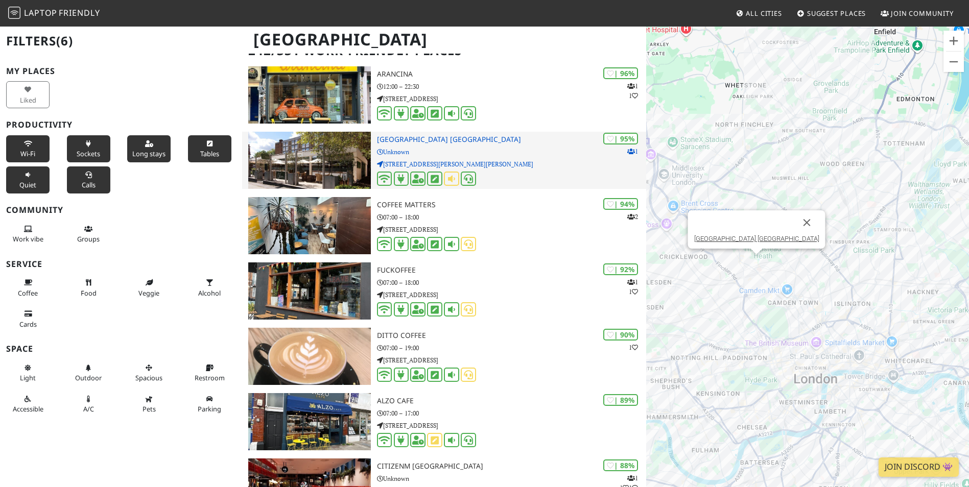
scroll to position [0, 0]
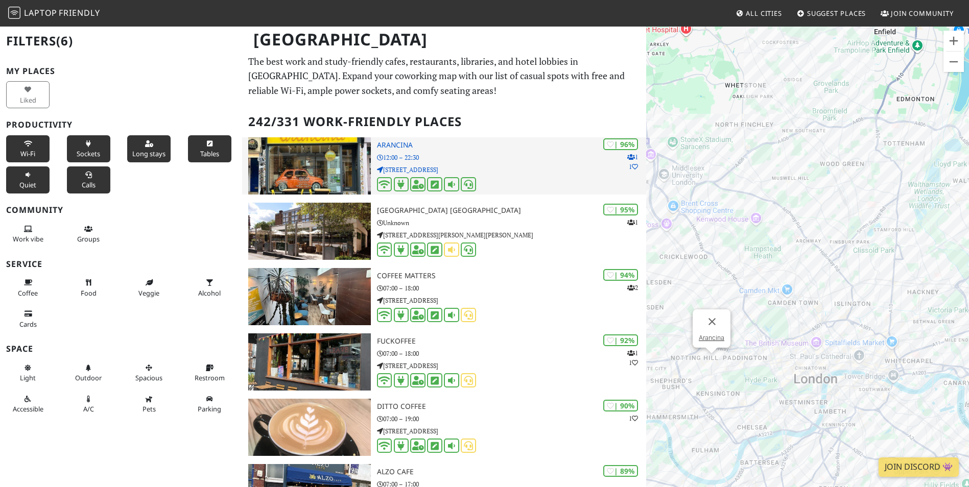
click at [386, 145] on h3 "Arancina" at bounding box center [511, 145] width 269 height 9
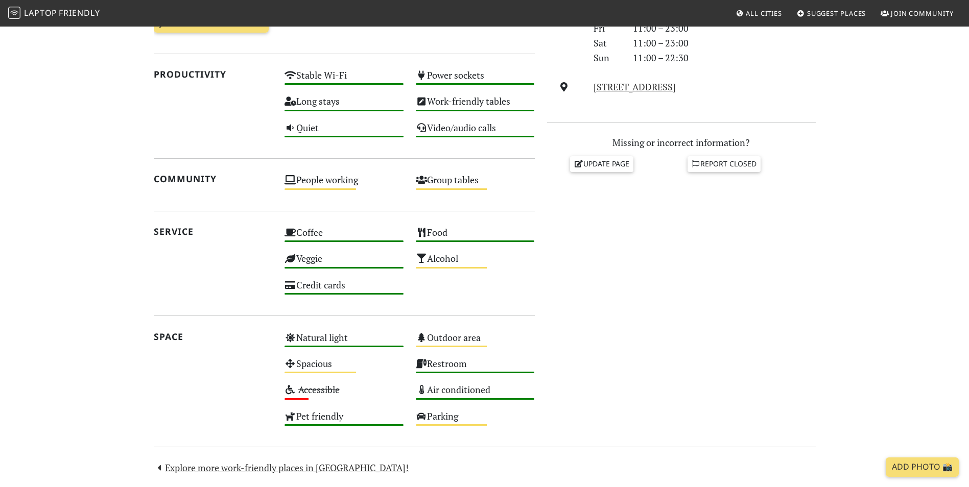
scroll to position [341, 0]
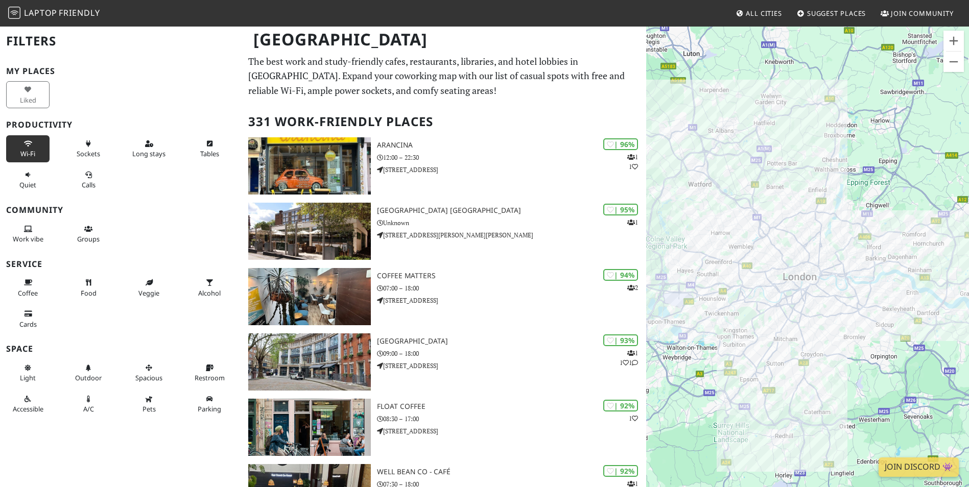
click at [36, 157] on button "Wi-Fi" at bounding box center [27, 148] width 43 height 27
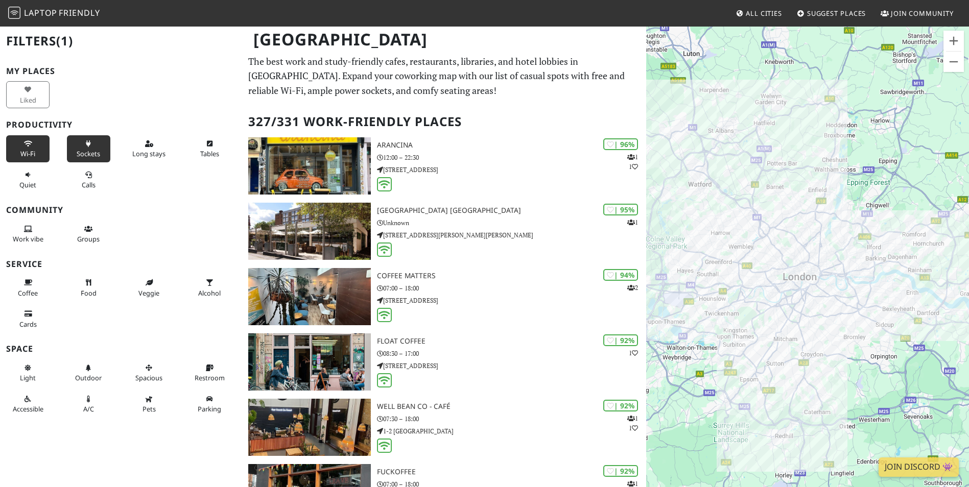
click at [92, 152] on span "Sockets" at bounding box center [88, 153] width 23 height 9
click at [146, 147] on icon at bounding box center [149, 144] width 8 height 7
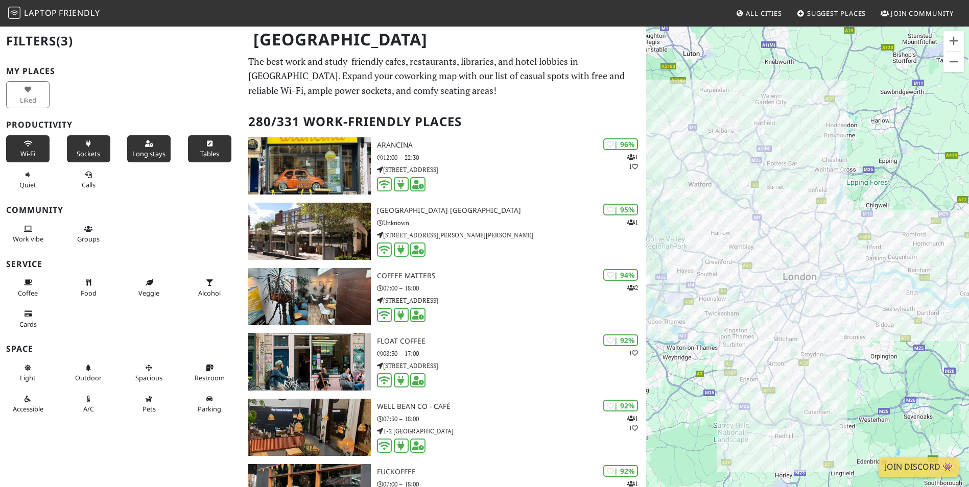
click at [214, 148] on button "Tables" at bounding box center [209, 148] width 43 height 27
click at [30, 179] on button "Quiet" at bounding box center [27, 179] width 43 height 27
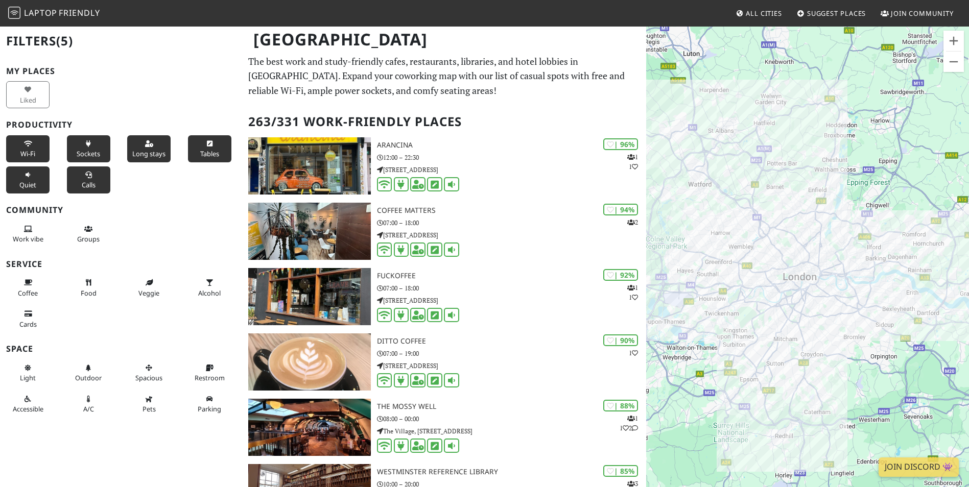
click at [91, 179] on button "Calls" at bounding box center [88, 179] width 43 height 27
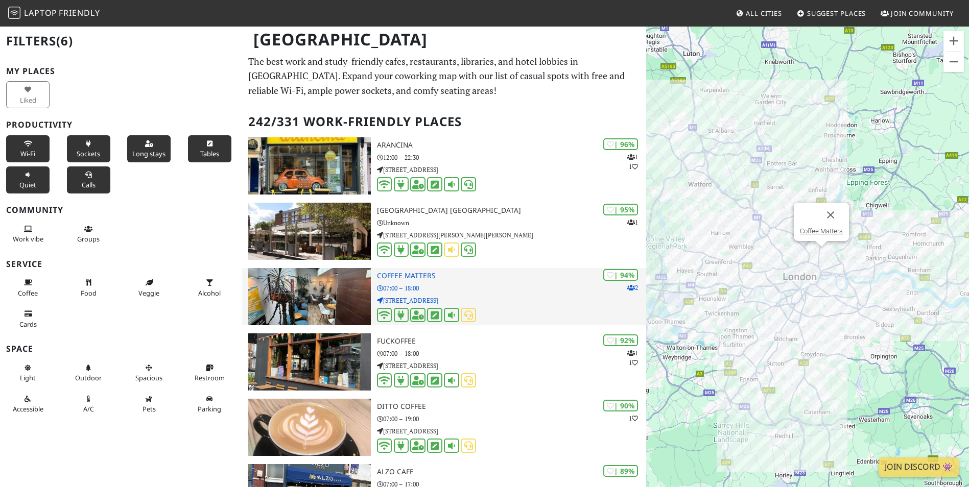
click at [430, 277] on h3 "Coffee Matters" at bounding box center [511, 276] width 269 height 9
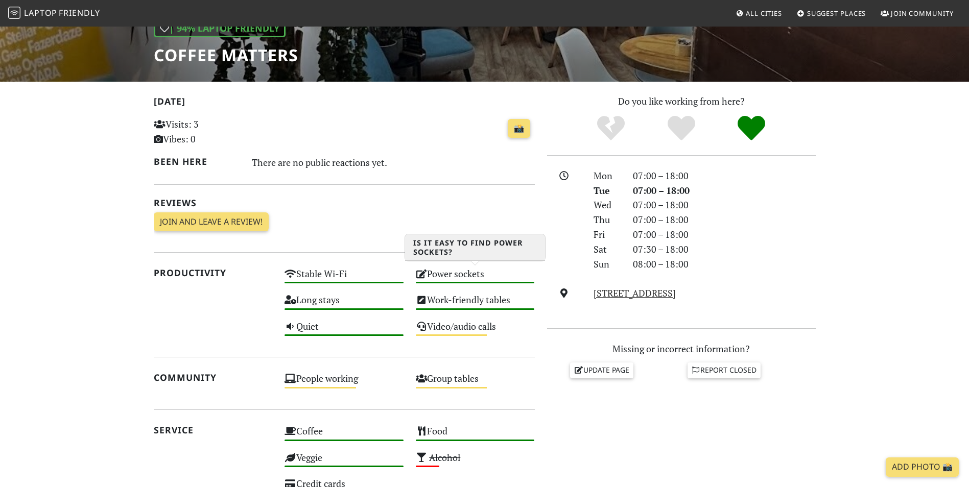
scroll to position [170, 0]
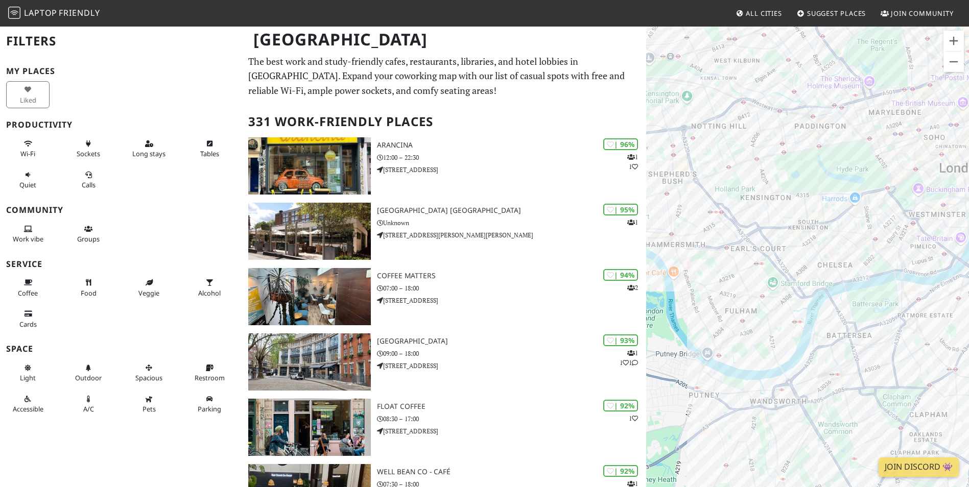
drag, startPoint x: 731, startPoint y: 249, endPoint x: 910, endPoint y: 154, distance: 203.5
click at [910, 154] on div at bounding box center [807, 269] width 323 height 487
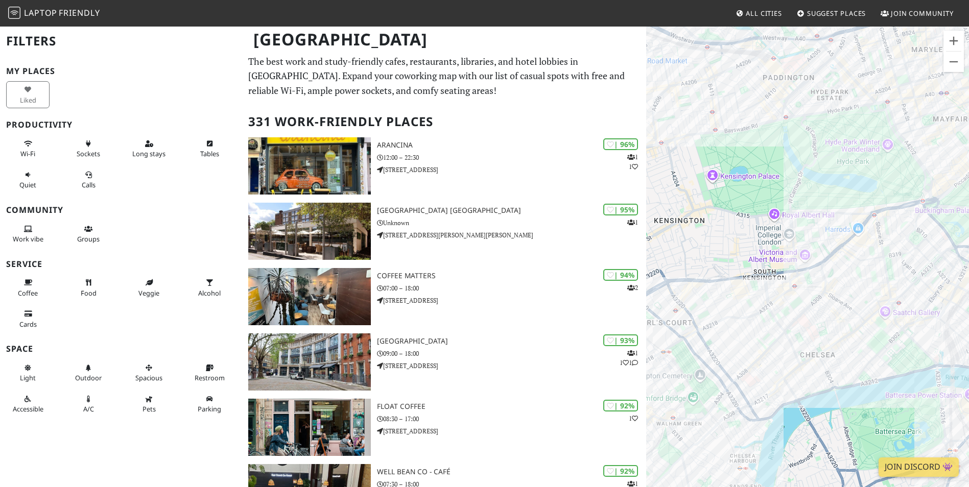
drag, startPoint x: 774, startPoint y: 197, endPoint x: 735, endPoint y: 263, distance: 76.6
click at [735, 263] on div at bounding box center [807, 269] width 323 height 487
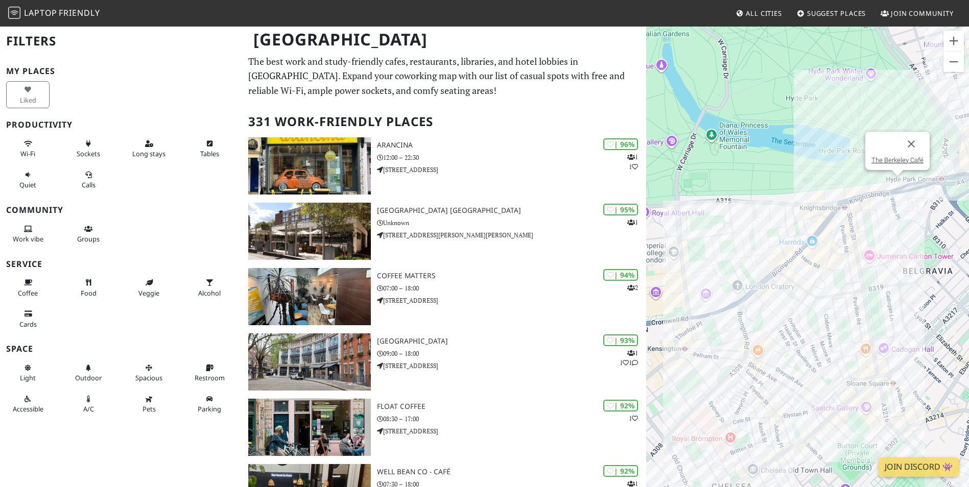
click at [897, 183] on div "The Berkeley Café" at bounding box center [807, 269] width 323 height 487
click at [898, 160] on link "The Berkeley Café" at bounding box center [897, 160] width 52 height 8
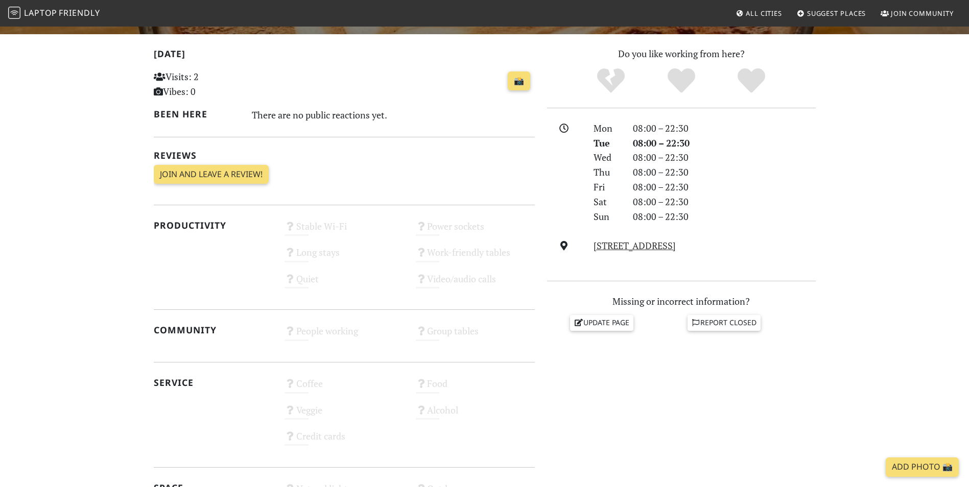
scroll to position [26, 0]
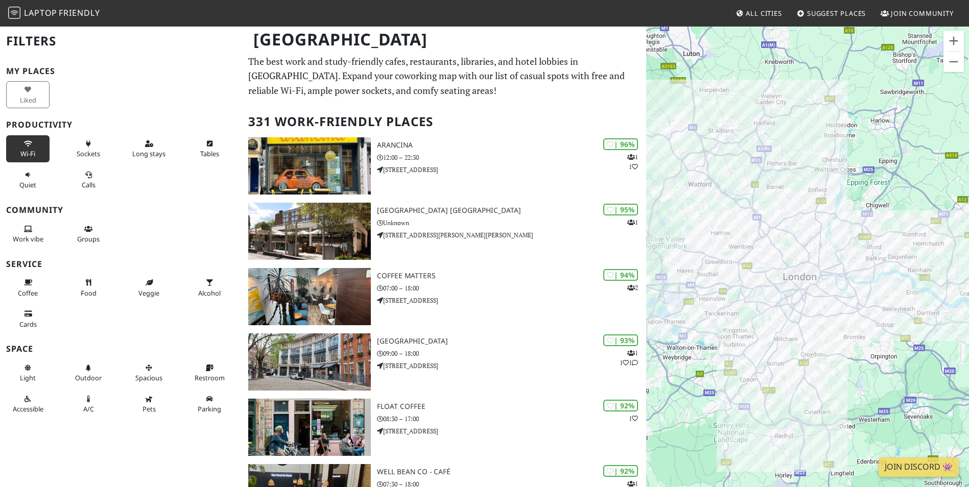
click at [32, 149] on span "Wi-Fi" at bounding box center [27, 153] width 15 height 9
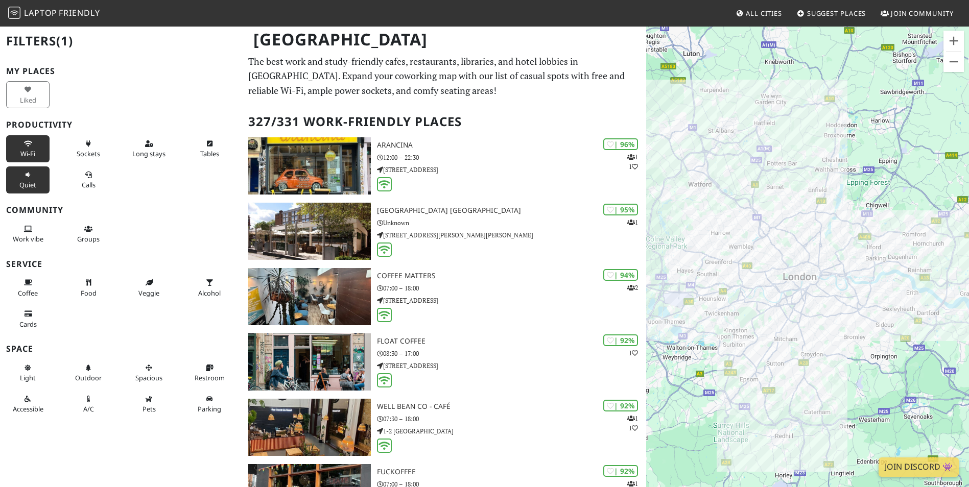
click at [33, 179] on button "Quiet" at bounding box center [27, 179] width 43 height 27
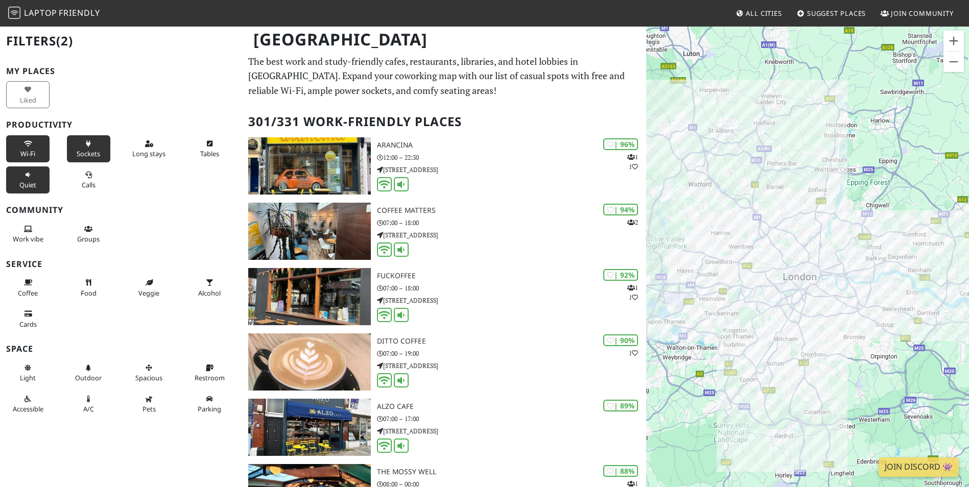
click at [85, 147] on icon at bounding box center [88, 144] width 8 height 7
click at [137, 142] on button "Long stays" at bounding box center [148, 148] width 43 height 27
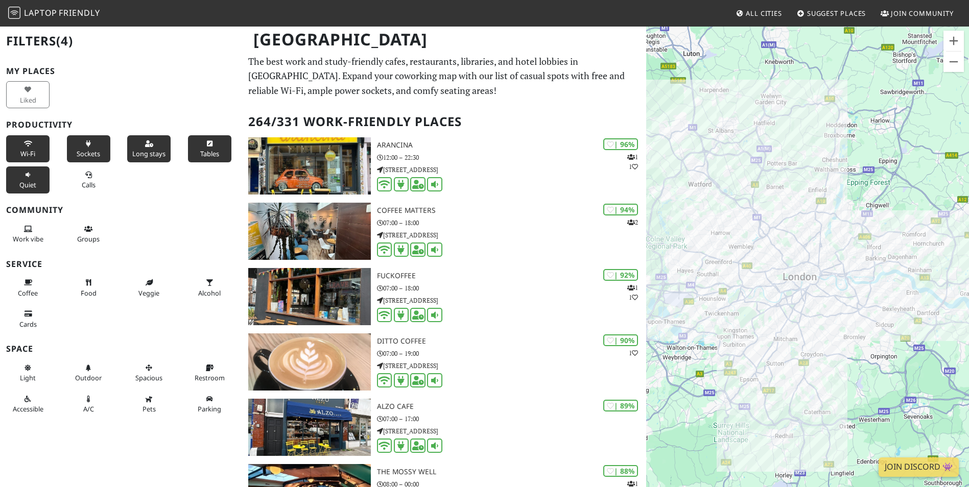
click at [203, 147] on button "Tables" at bounding box center [209, 148] width 43 height 27
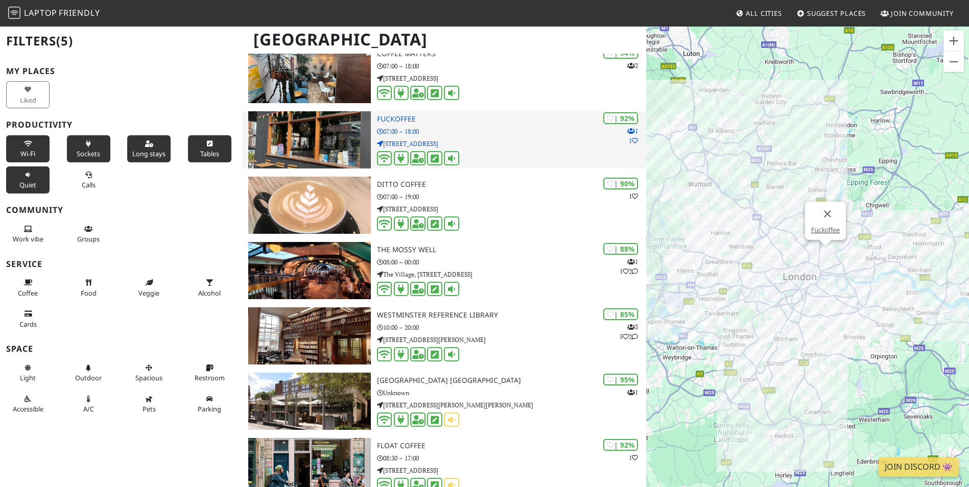
scroll to position [170, 0]
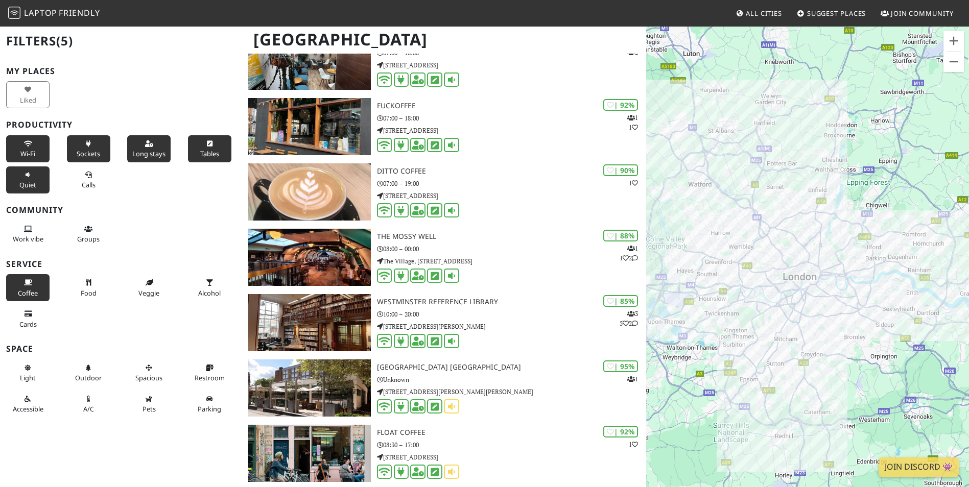
click at [31, 287] on button "Coffee" at bounding box center [27, 287] width 43 height 27
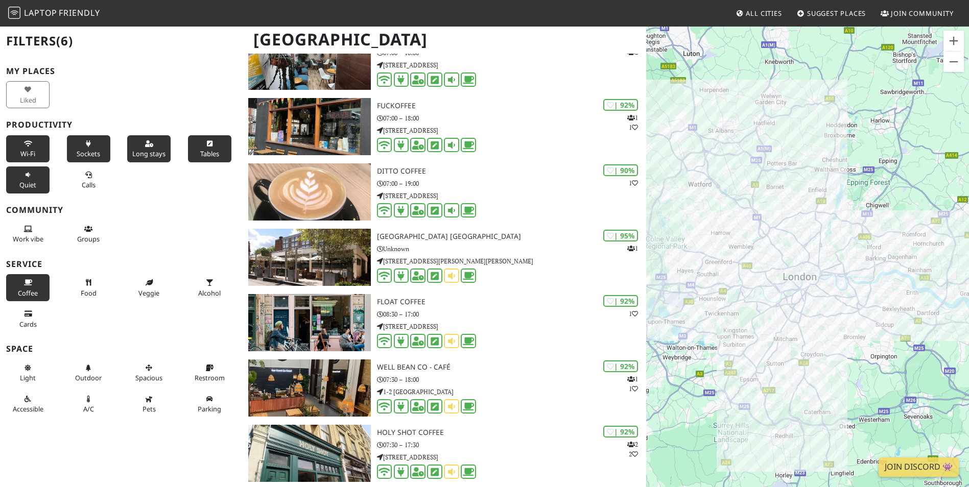
click at [31, 290] on span "Coffee" at bounding box center [28, 292] width 20 height 9
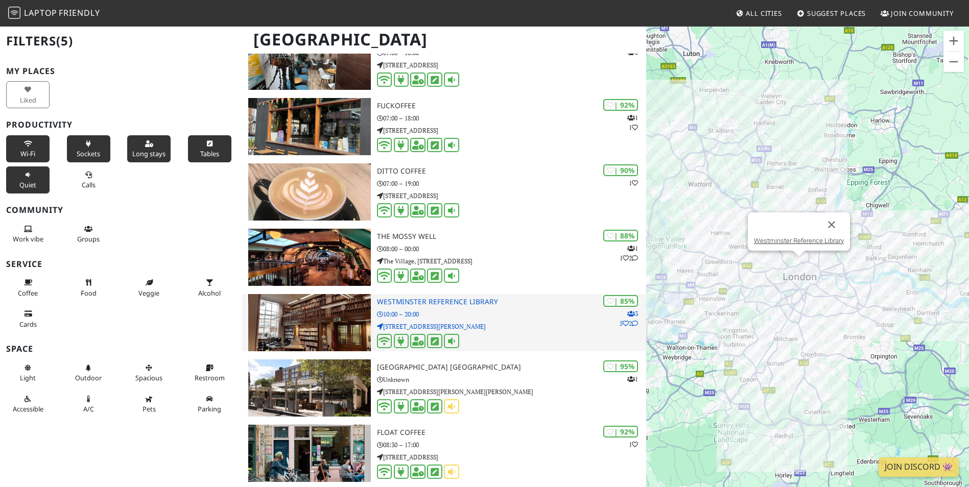
click at [331, 321] on img at bounding box center [309, 322] width 122 height 57
